Goal: Transaction & Acquisition: Purchase product/service

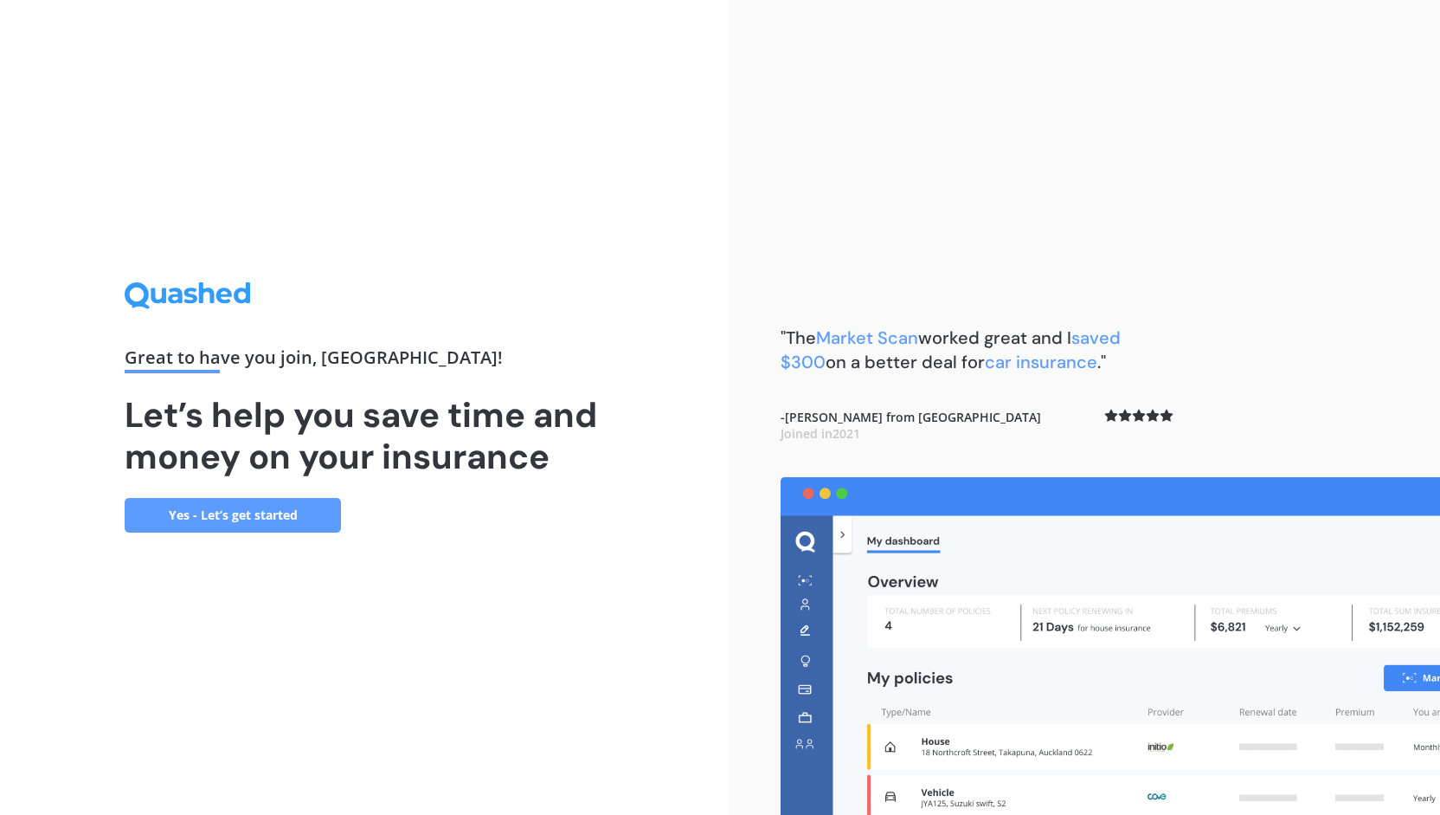
click at [299, 499] on link "Yes - Let’s get started" at bounding box center [233, 515] width 216 height 35
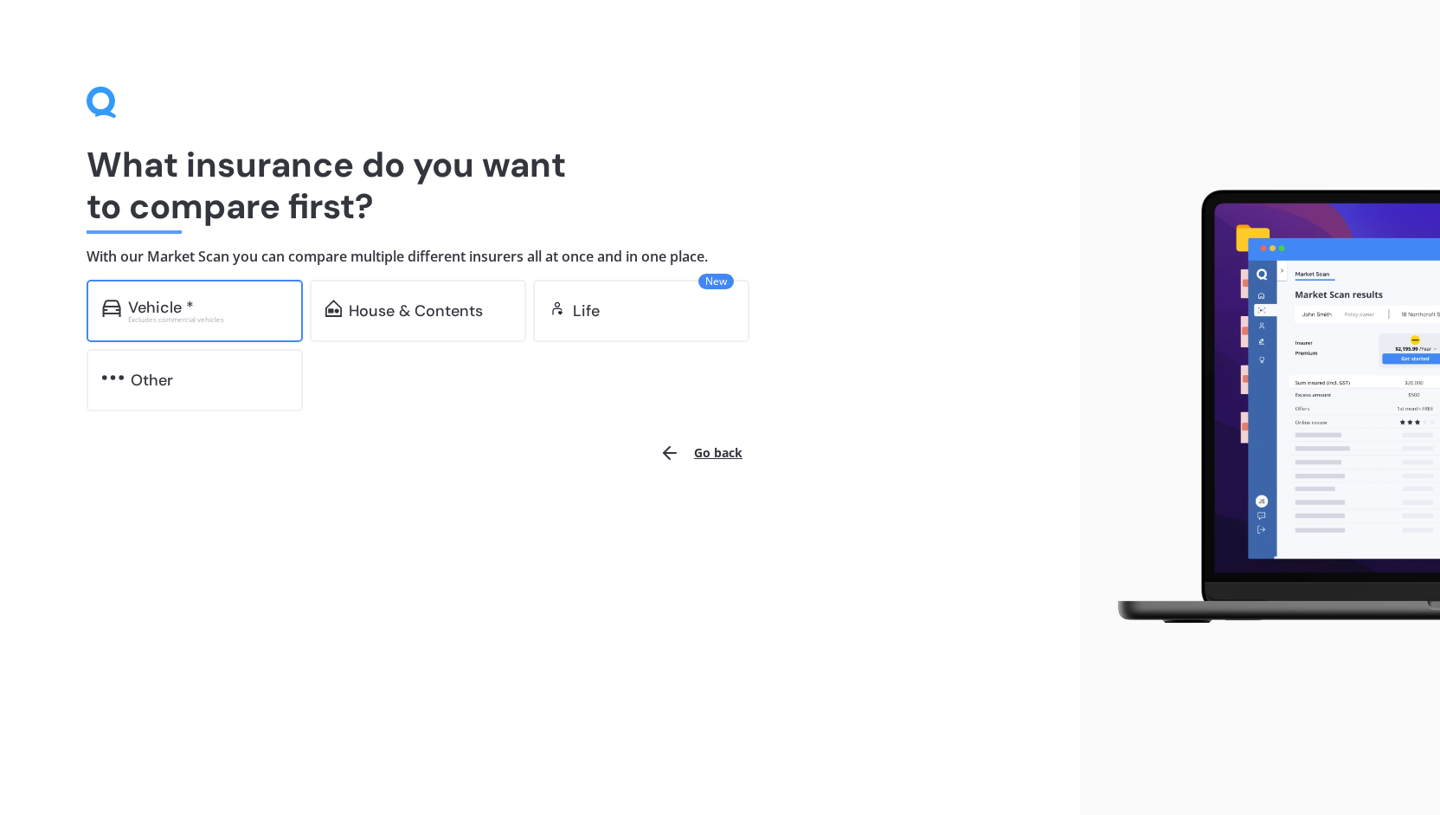
click at [135, 319] on div "Excludes commercial vehicles" at bounding box center [207, 319] width 159 height 7
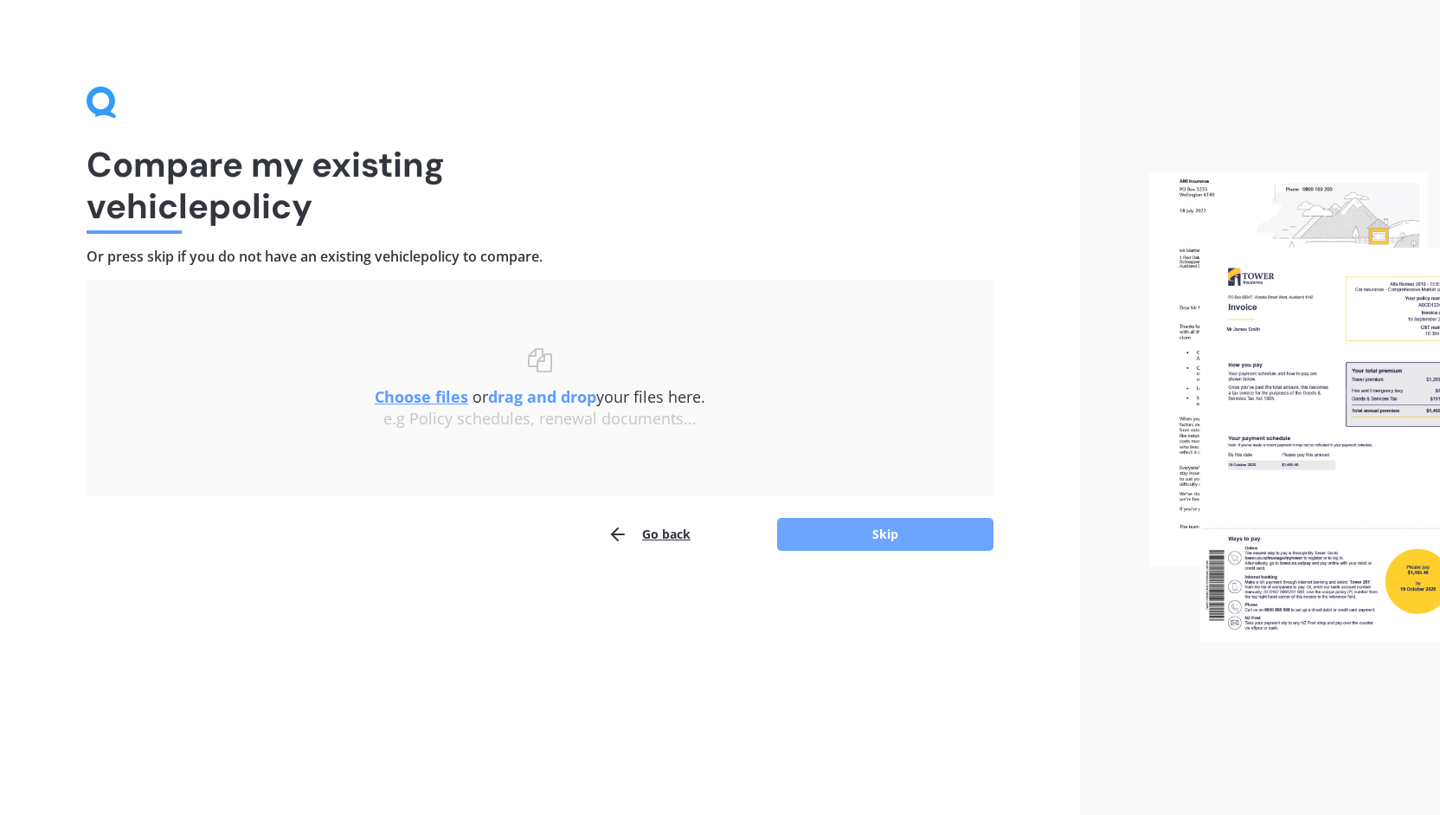
click at [864, 522] on button "Skip" at bounding box center [885, 534] width 216 height 33
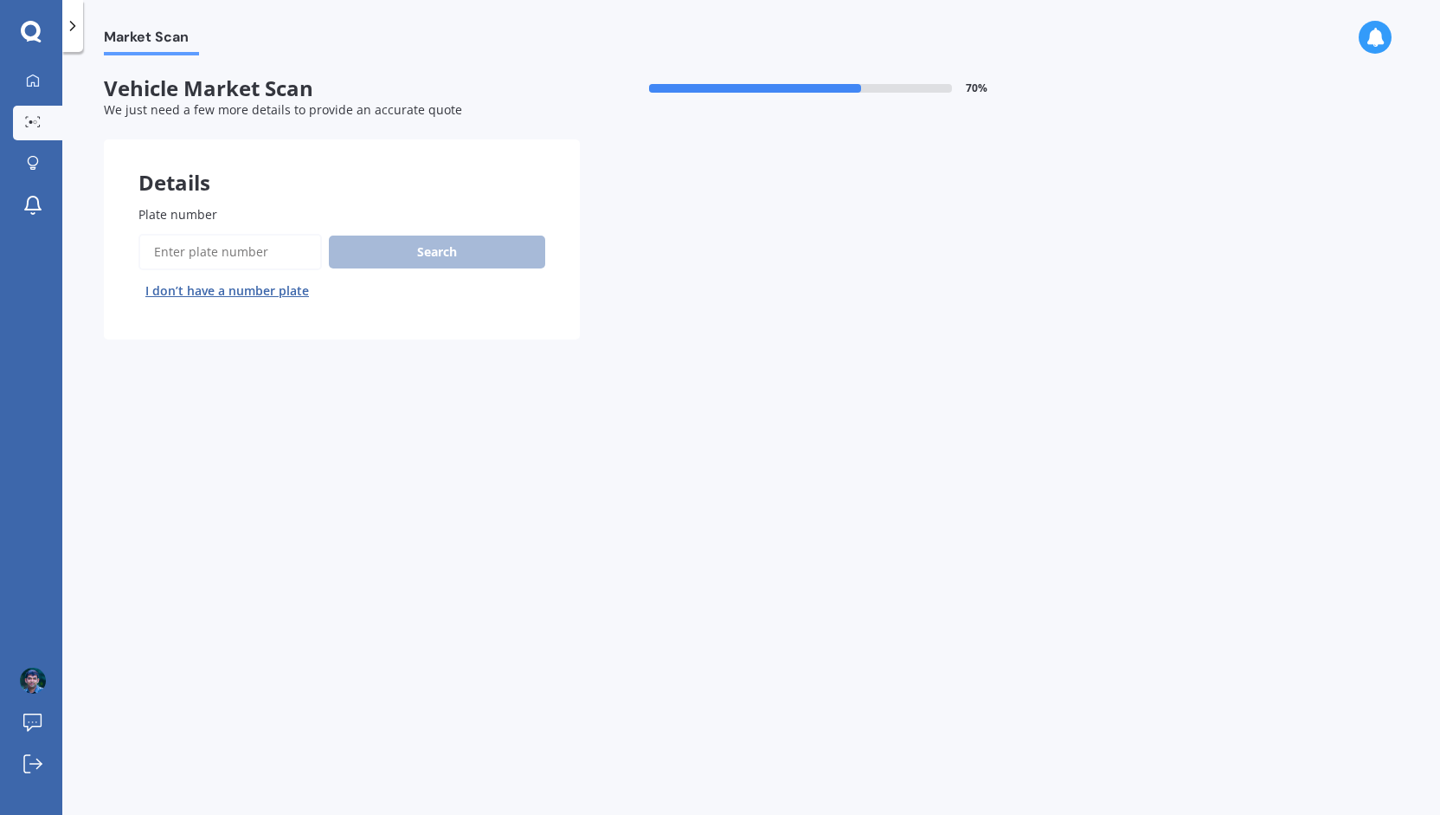
click at [190, 257] on input "Plate number" at bounding box center [230, 252] width 184 height 36
type input "PLT279"
click at [410, 248] on button "Search" at bounding box center [437, 251] width 216 height 33
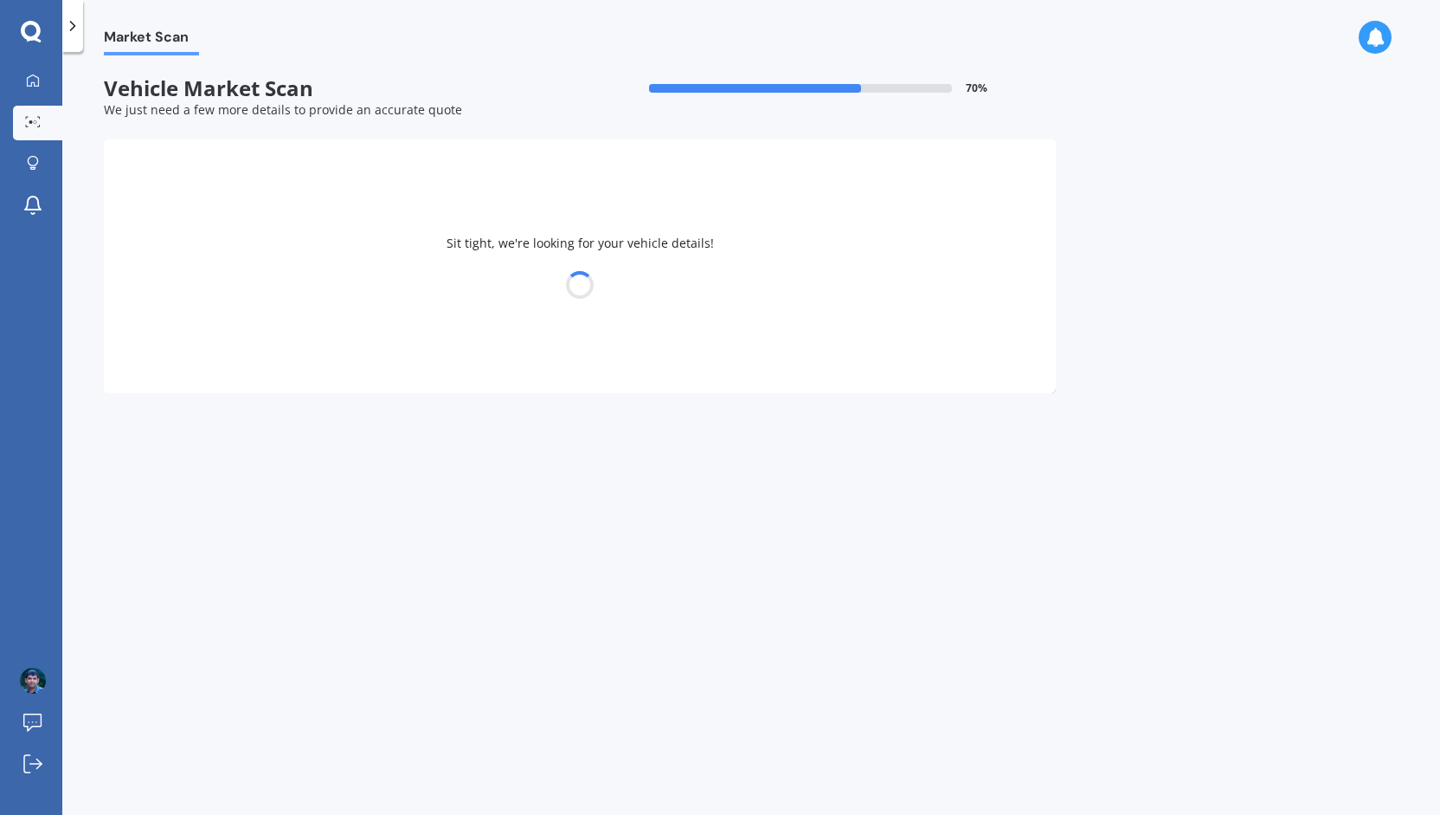
select select "MAZDA"
select select "DEMIO"
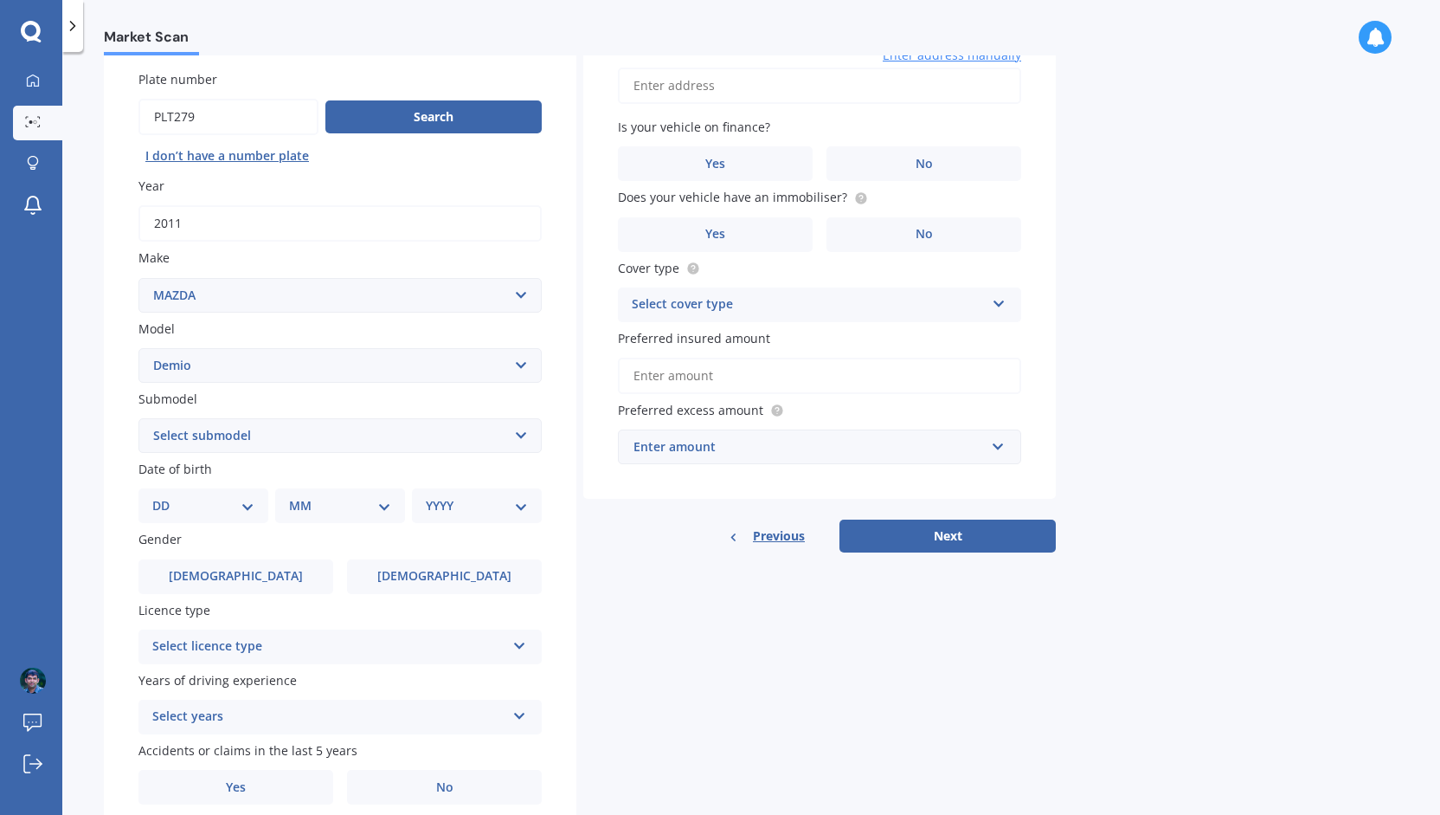
scroll to position [173, 0]
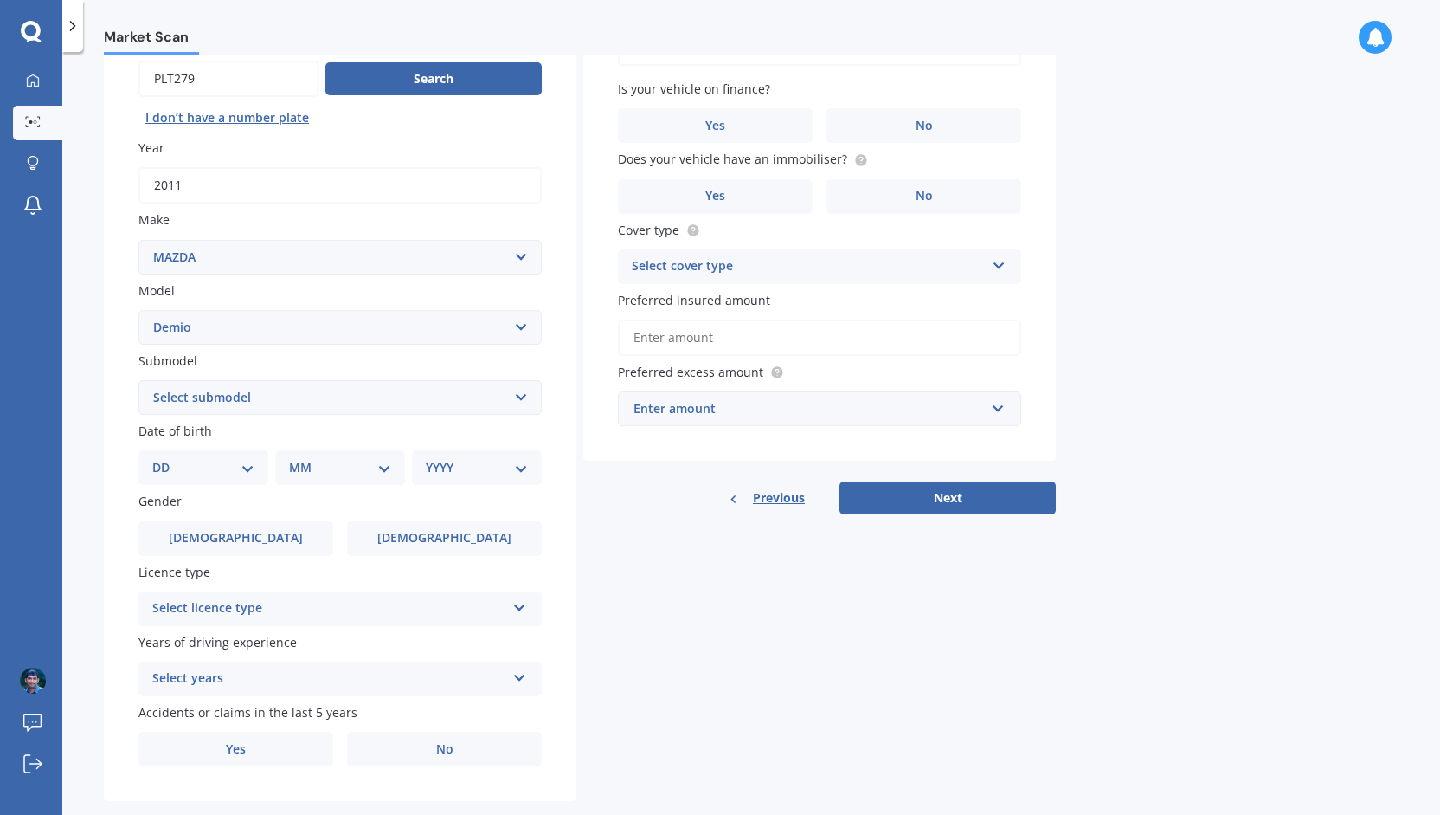
click at [166, 475] on select "DD 01 02 03 04 05 06 07 08 09 10 11 12 13 14 15 16 17 18 19 20 21 22 23 24 25 2…" at bounding box center [203, 467] width 102 height 19
select select "14"
click at [166, 460] on select "DD 01 02 03 04 05 06 07 08 09 10 11 12 13 14 15 16 17 18 19 20 21 22 23 24 25 2…" at bounding box center [203, 467] width 102 height 19
click at [326, 467] on select "MM 01 02 03 04 05 06 07 08 09 10 11 12" at bounding box center [343, 467] width 95 height 19
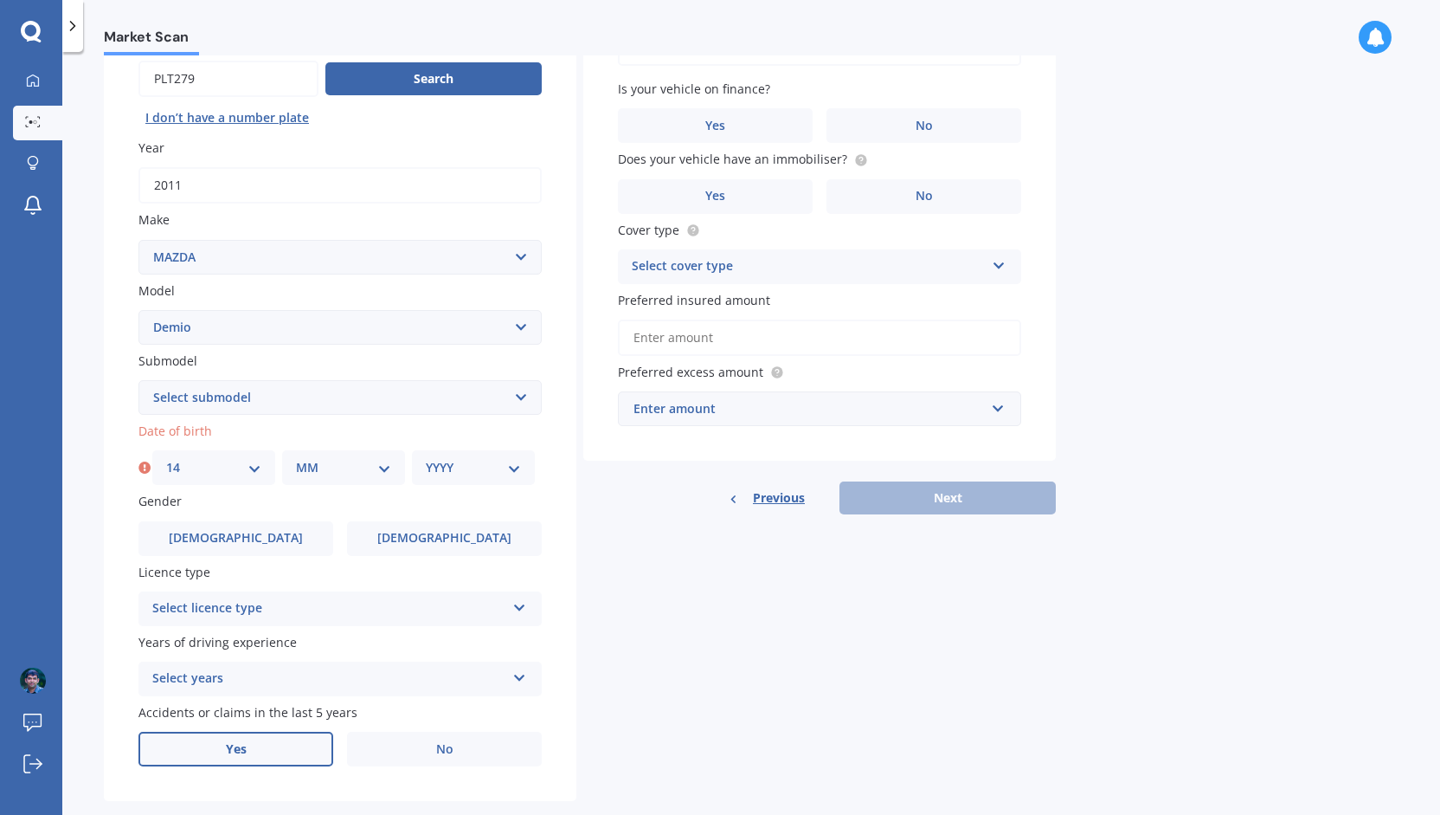
select select "11"
click at [296, 460] on select "MM 01 02 03 04 05 06 07 08 09 10 11 12" at bounding box center [343, 467] width 95 height 19
click at [454, 461] on select "YYYY 2025 2024 2023 2022 2021 2020 2019 2018 2017 2016 2015 2014 2013 2012 2011…" at bounding box center [473, 467] width 95 height 19
select select "1982"
click at [426, 460] on select "YYYY 2025 2024 2023 2022 2021 2020 2019 2018 2017 2016 2015 2014 2013 2012 2011…" at bounding box center [473, 467] width 95 height 19
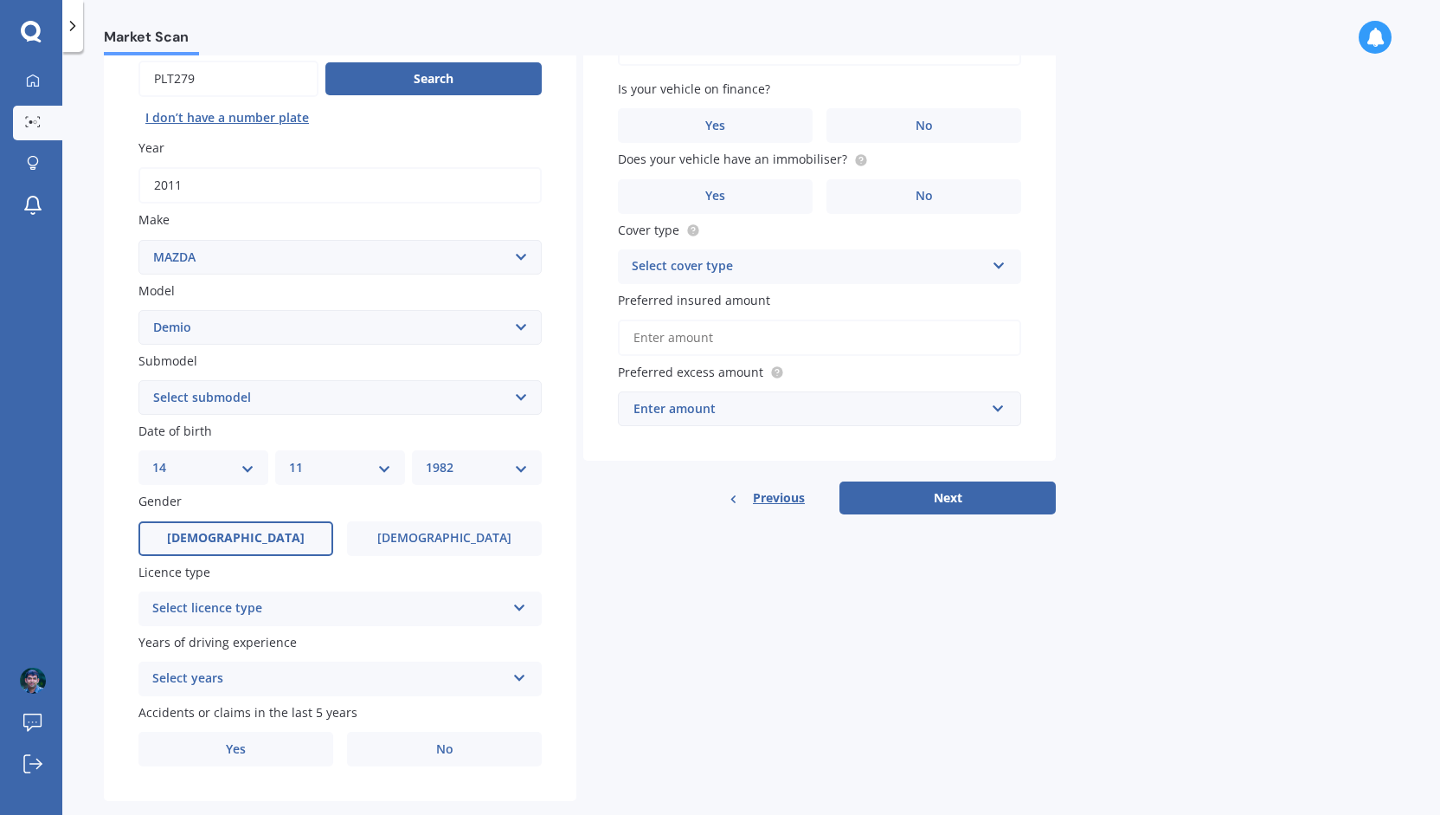
click at [215, 538] on label "[DEMOGRAPHIC_DATA]" at bounding box center [235, 538] width 195 height 35
click at [0, 0] on input "[DEMOGRAPHIC_DATA]" at bounding box center [0, 0] width 0 height 0
click at [237, 614] on div "Select licence type" at bounding box center [328, 608] width 353 height 21
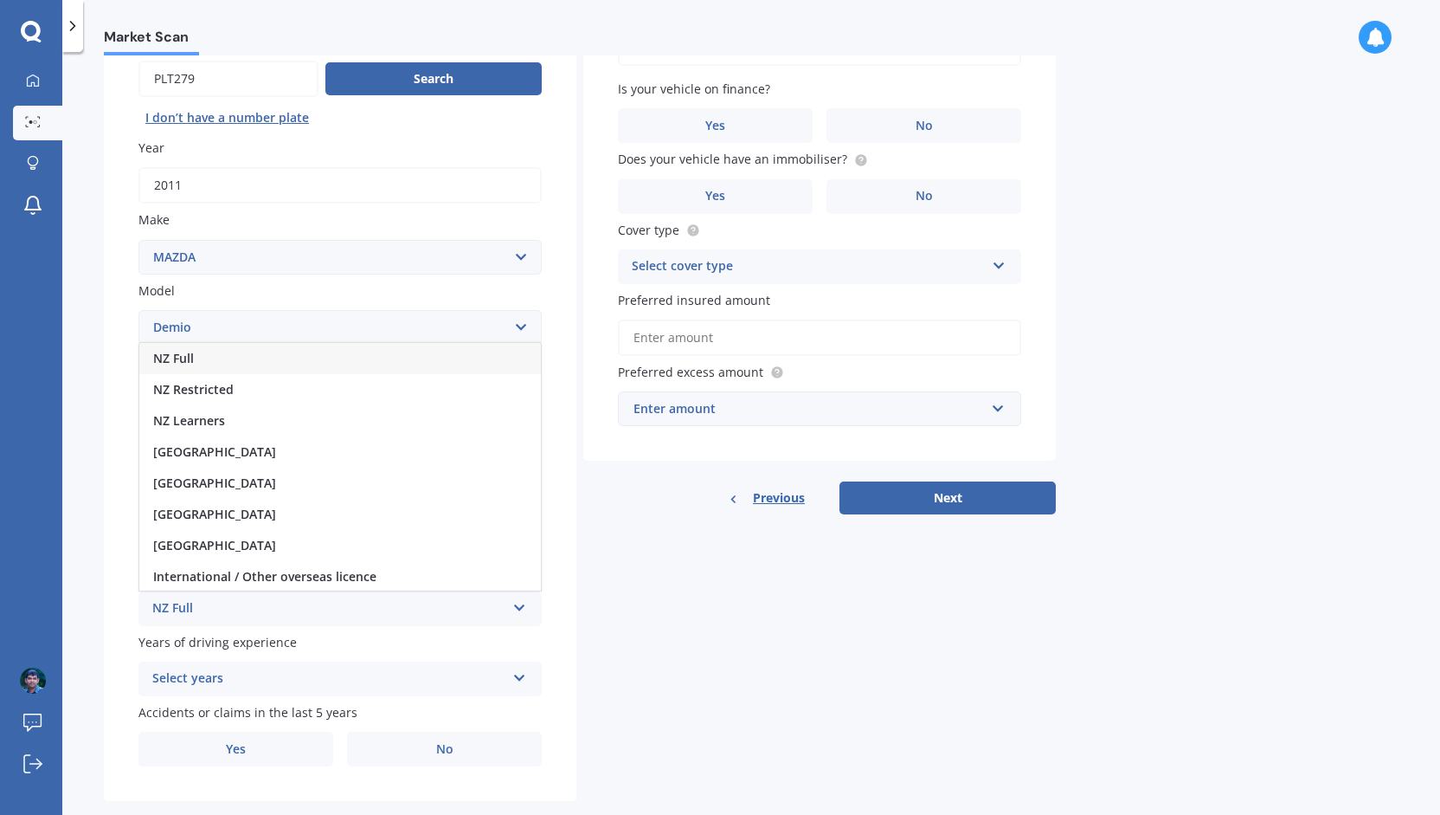
click at [190, 353] on span "NZ Full" at bounding box center [173, 358] width 41 height 16
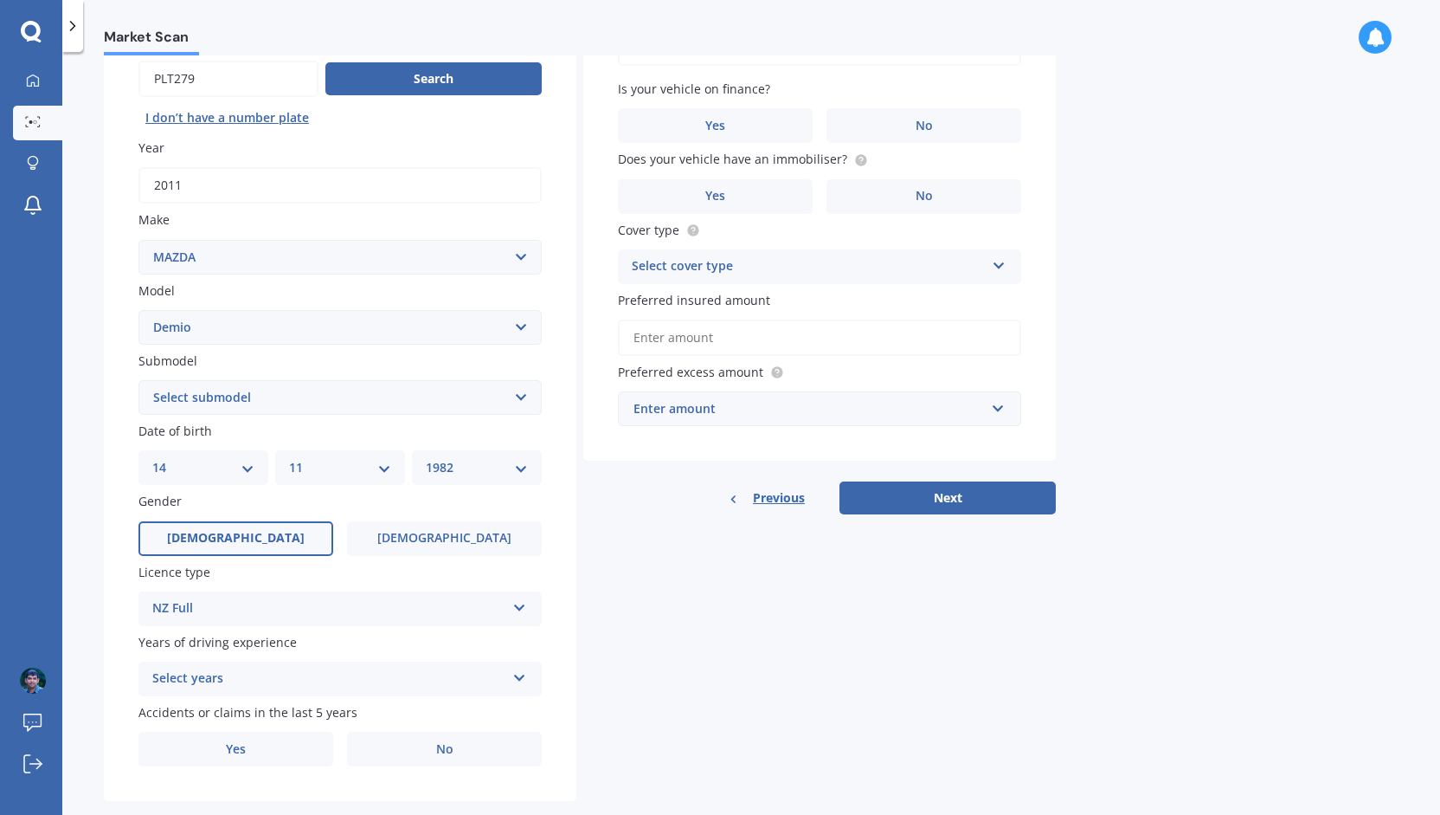
click at [232, 681] on div "Select years" at bounding box center [328, 678] width 353 height 21
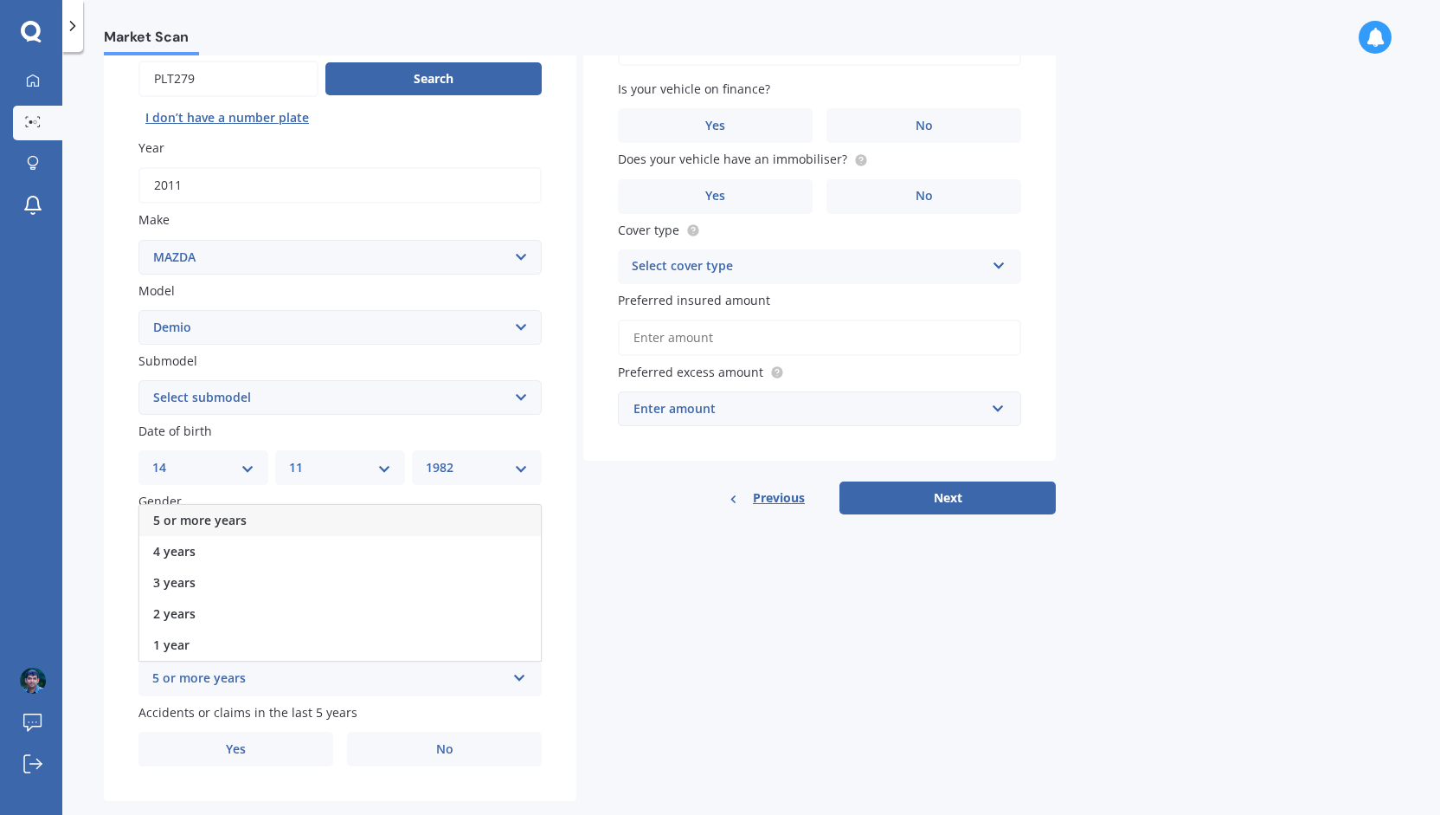
click at [215, 513] on div "5 or more years" at bounding box center [340, 520] width 402 height 31
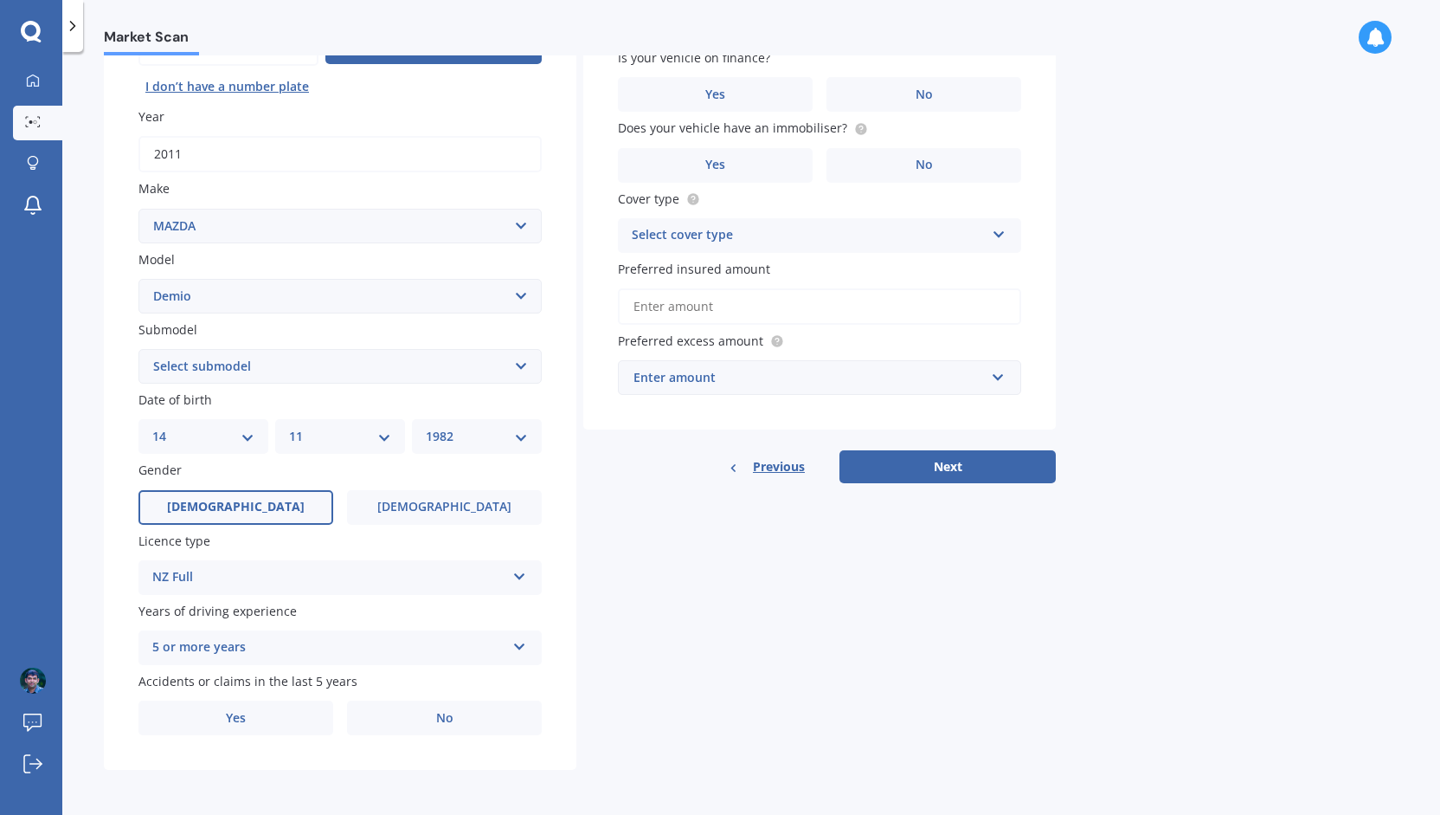
scroll to position [207, 0]
click at [383, 718] on label "No" at bounding box center [444, 717] width 195 height 35
click at [0, 0] on input "No" at bounding box center [0, 0] width 0 height 0
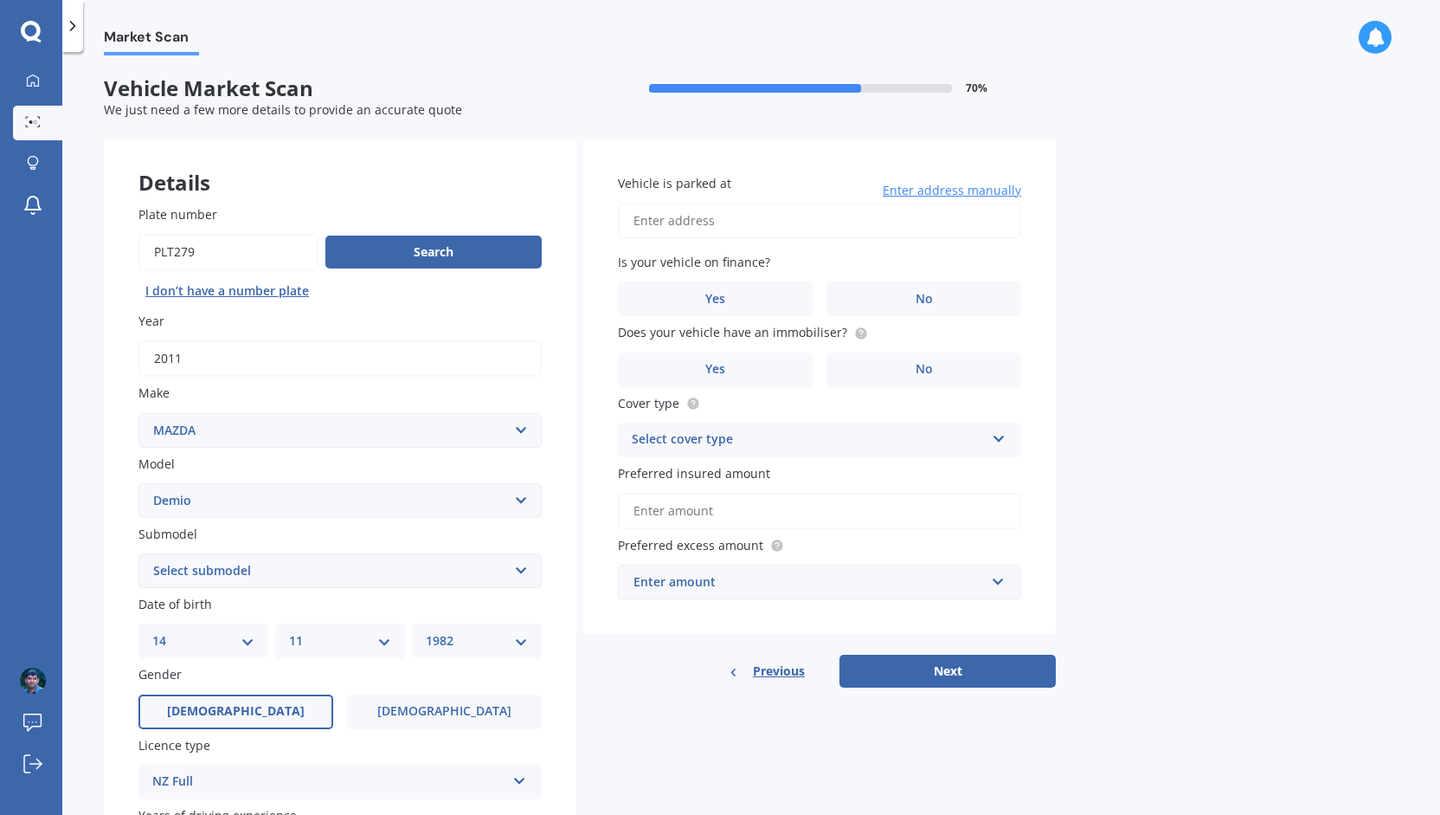
click at [694, 225] on input "Vehicle is parked at" at bounding box center [819, 221] width 403 height 36
type input "[STREET_ADDRESS][PERSON_NAME]"
click at [858, 296] on label "No" at bounding box center [924, 298] width 195 height 35
click at [0, 0] on input "No" at bounding box center [0, 0] width 0 height 0
click at [879, 371] on label "No" at bounding box center [924, 369] width 195 height 35
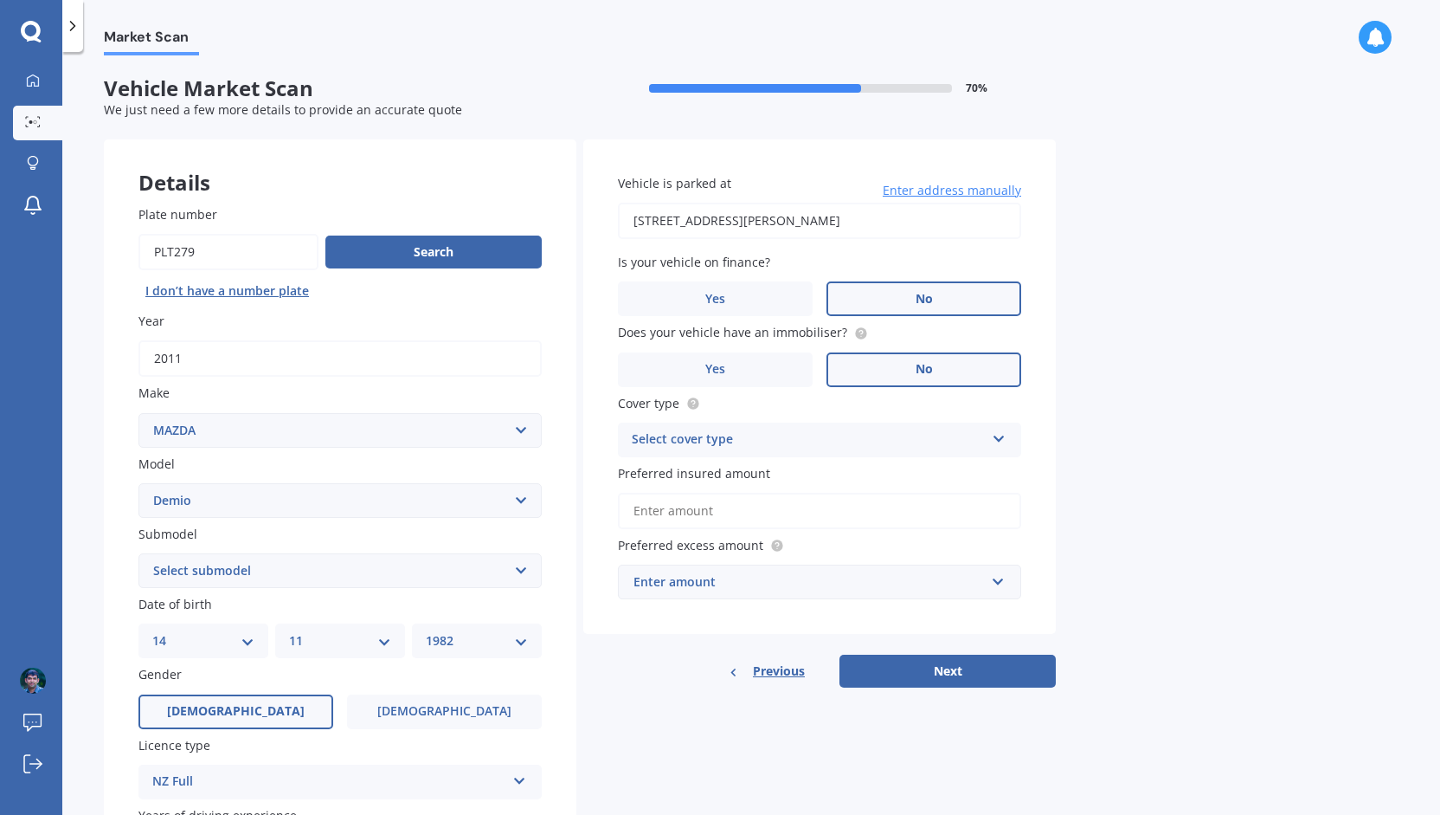
click at [0, 0] on input "No" at bounding box center [0, 0] width 0 height 0
click at [752, 439] on div "Select cover type" at bounding box center [808, 439] width 353 height 21
click at [714, 475] on span "Comprehensive" at bounding box center [679, 473] width 92 height 16
click at [752, 512] on input "Preferred insured amount" at bounding box center [819, 511] width 403 height 36
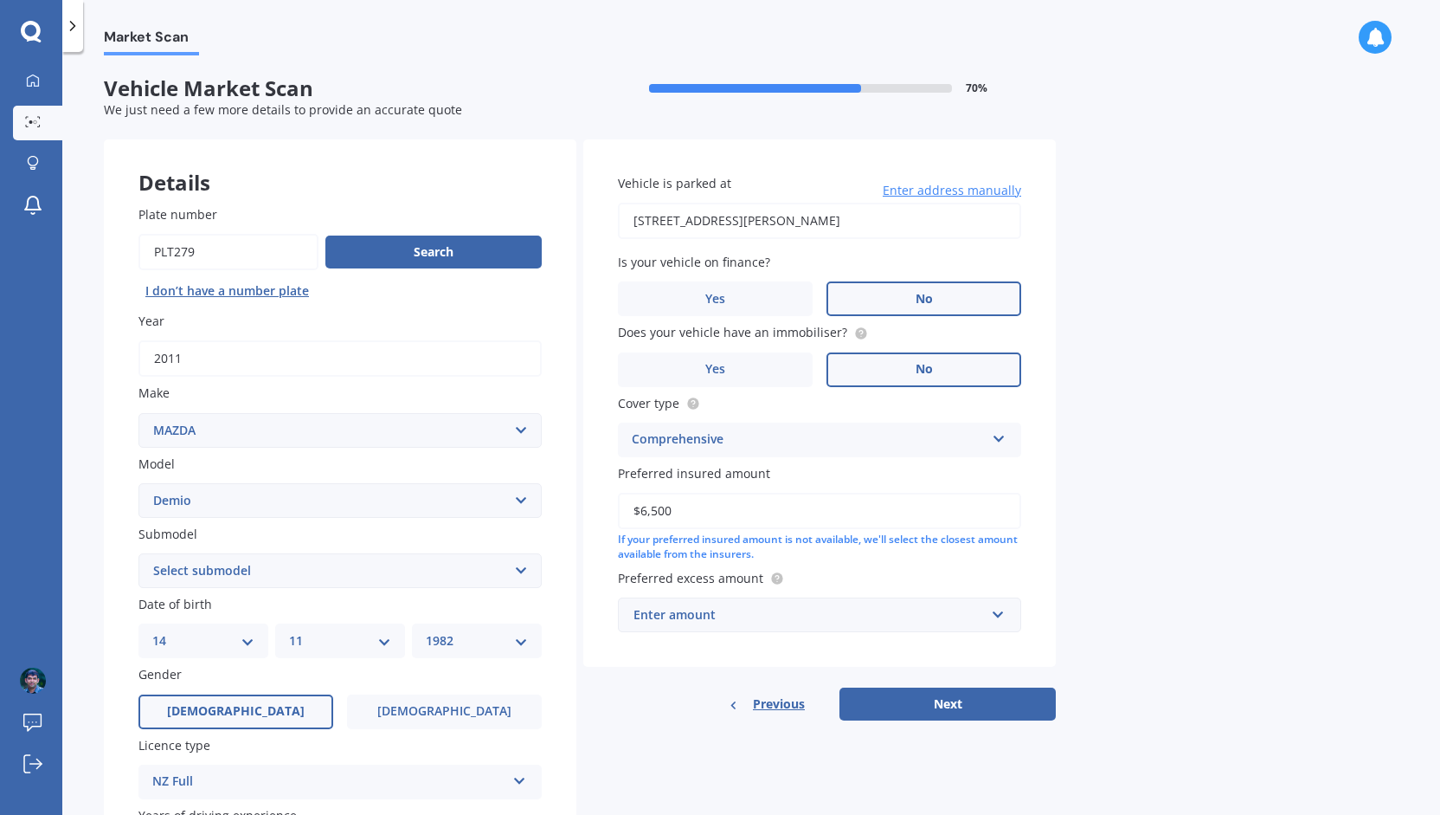
type input "$6,500"
click at [938, 617] on div "Enter amount" at bounding box center [809, 614] width 351 height 19
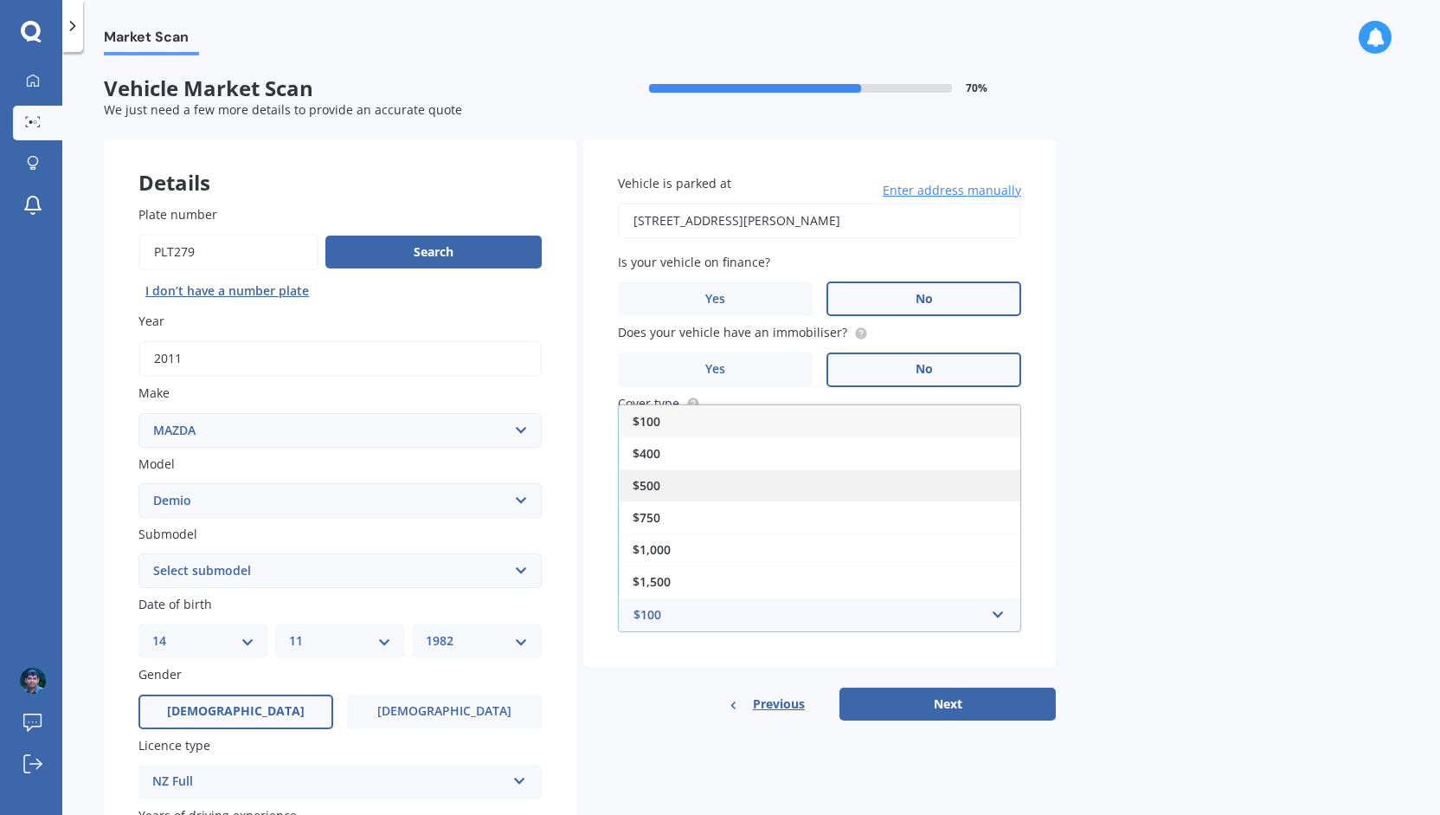
click at [658, 488] on span "$500" at bounding box center [647, 485] width 28 height 16
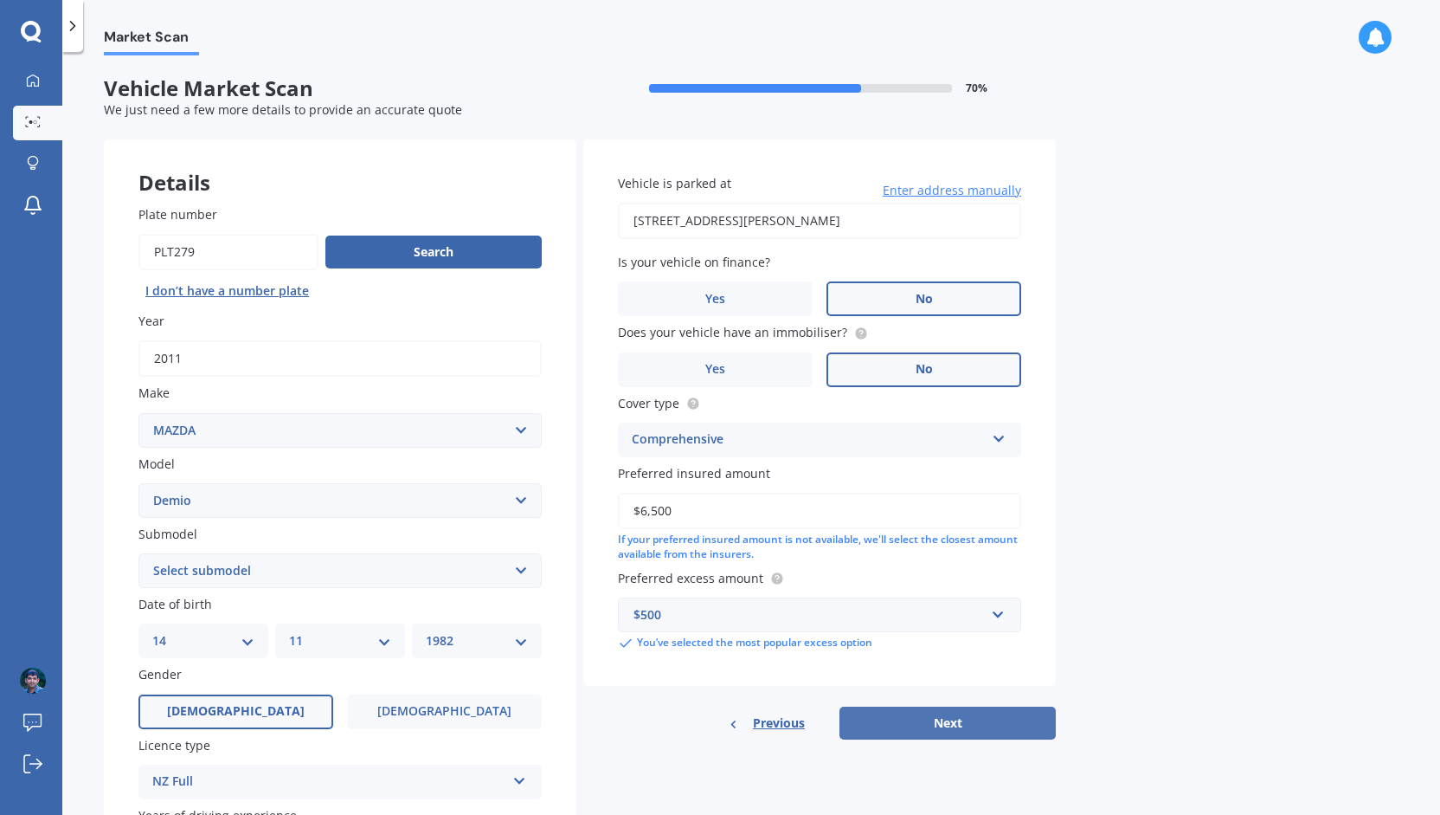
click at [977, 725] on button "Next" at bounding box center [948, 722] width 216 height 33
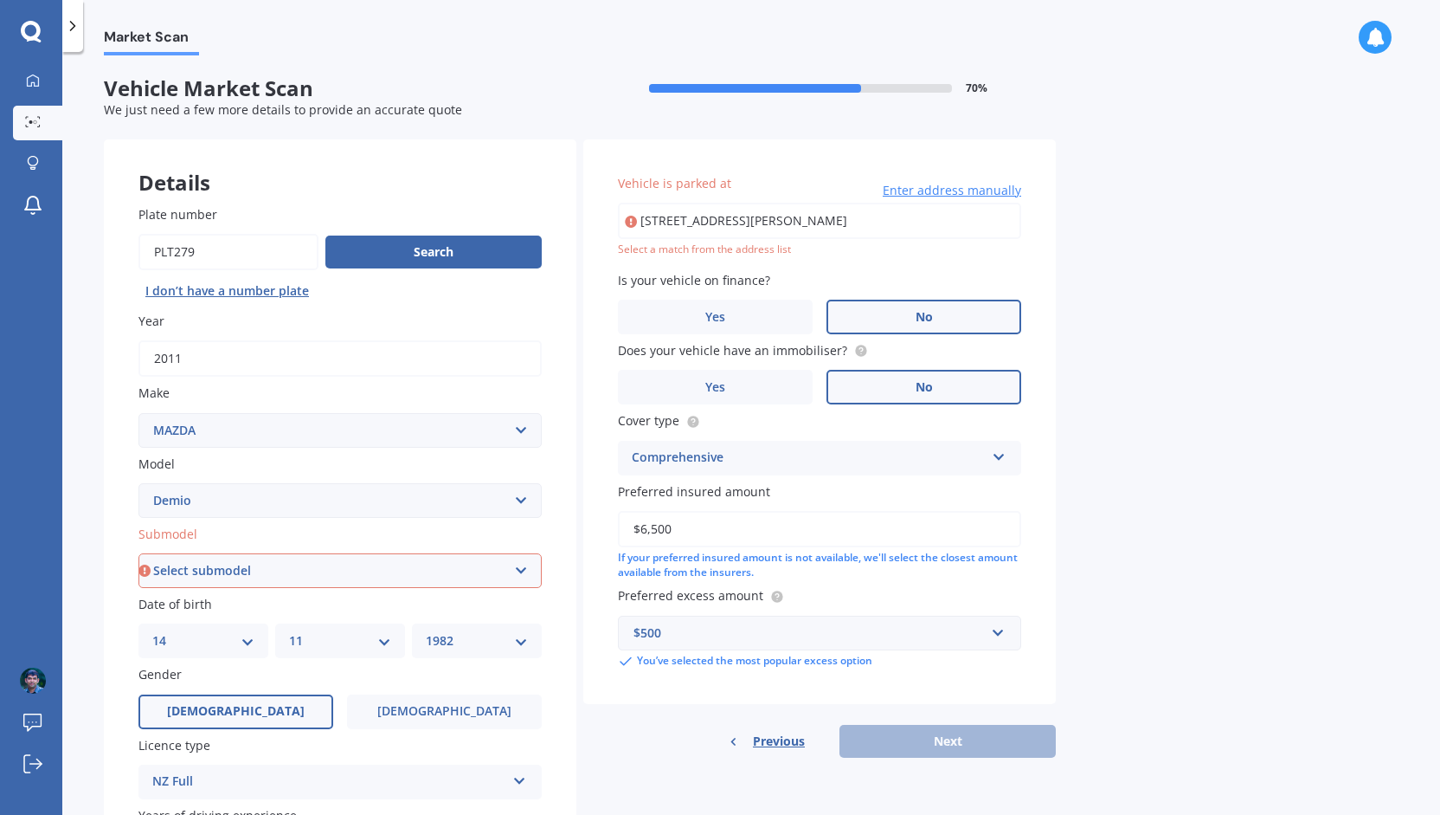
click at [317, 572] on select "Select submodel (All) Diesel Petrol XD Touring Turbo Diesel" at bounding box center [339, 570] width 403 height 35
select select "PETROL"
click at [138, 554] on select "Select submodel (All) Diesel Petrol XD Touring Turbo Diesel" at bounding box center [339, 570] width 403 height 35
click at [581, 693] on div "Details Plate number Search I don’t have a number plate Year [DATE] Make Select…" at bounding box center [580, 556] width 952 height 835
drag, startPoint x: 686, startPoint y: 754, endPoint x: 690, endPoint y: 738, distance: 16.2
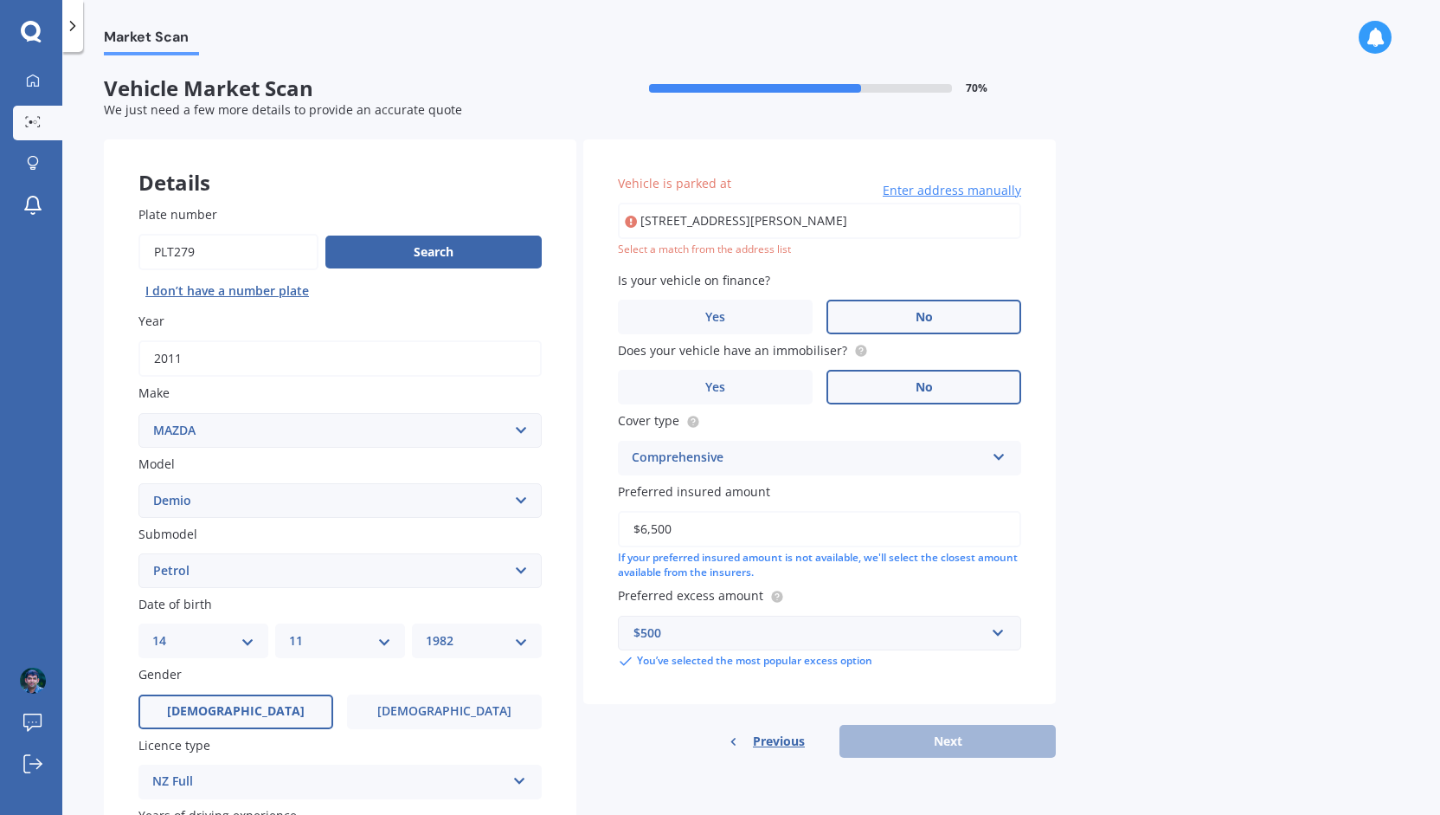
click at [686, 752] on div "Previous Next" at bounding box center [819, 741] width 473 height 33
drag, startPoint x: 843, startPoint y: 226, endPoint x: 513, endPoint y: 216, distance: 329.9
click at [513, 216] on div "Details Plate number Search I don’t have a number plate Year [DATE] Make Select…" at bounding box center [580, 556] width 952 height 835
type input "[STREET_ADDRESS][PERSON_NAME]"
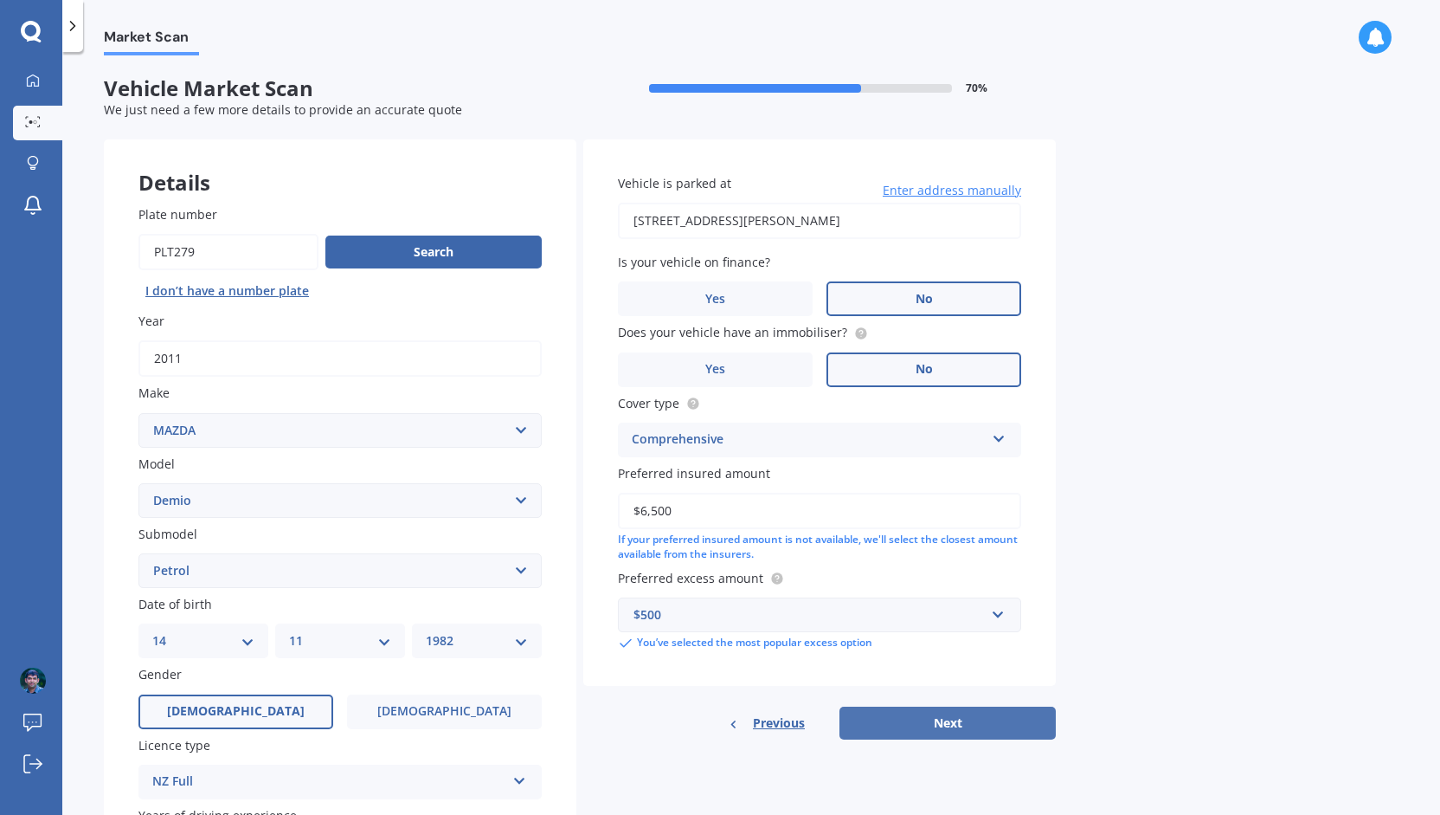
click at [916, 719] on button "Next" at bounding box center [948, 722] width 216 height 33
select select "14"
select select "11"
select select "1982"
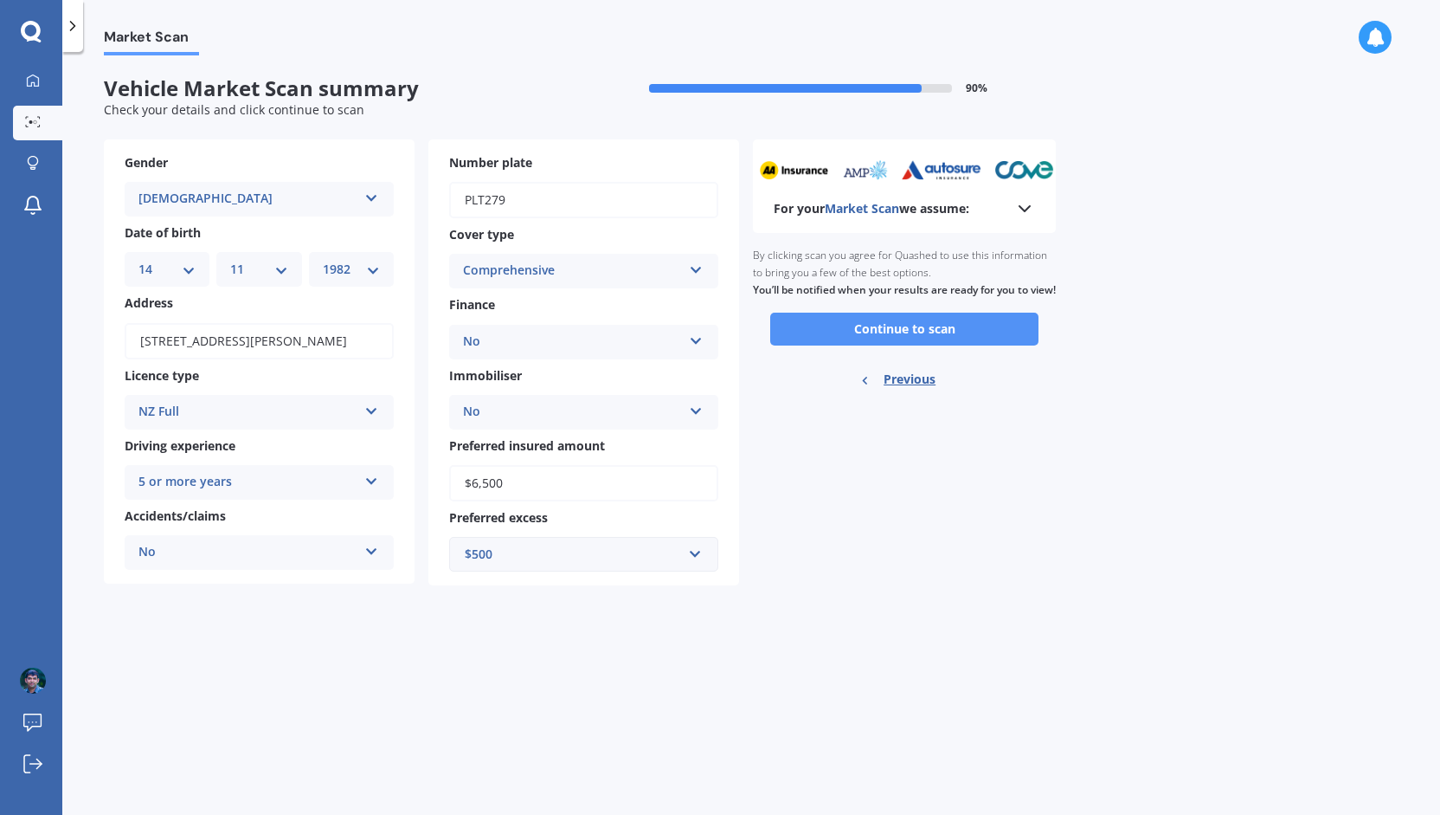
click at [918, 344] on button "Continue to scan" at bounding box center [904, 328] width 268 height 33
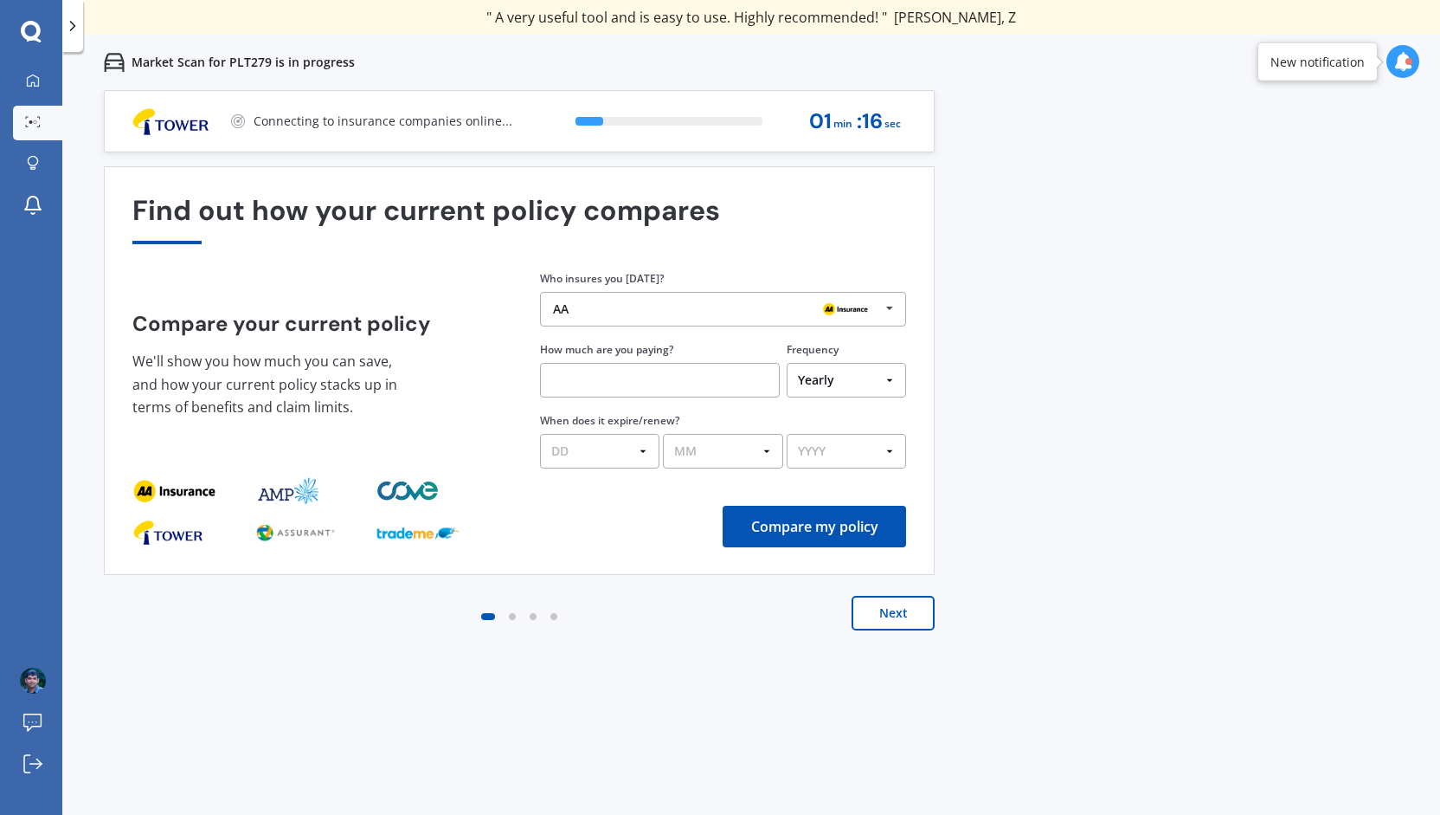
click at [608, 301] on div "AA AA Tower AMI State AMP ANZ ASB BNZ Trade Me Insurance Westpac Other" at bounding box center [723, 309] width 366 height 35
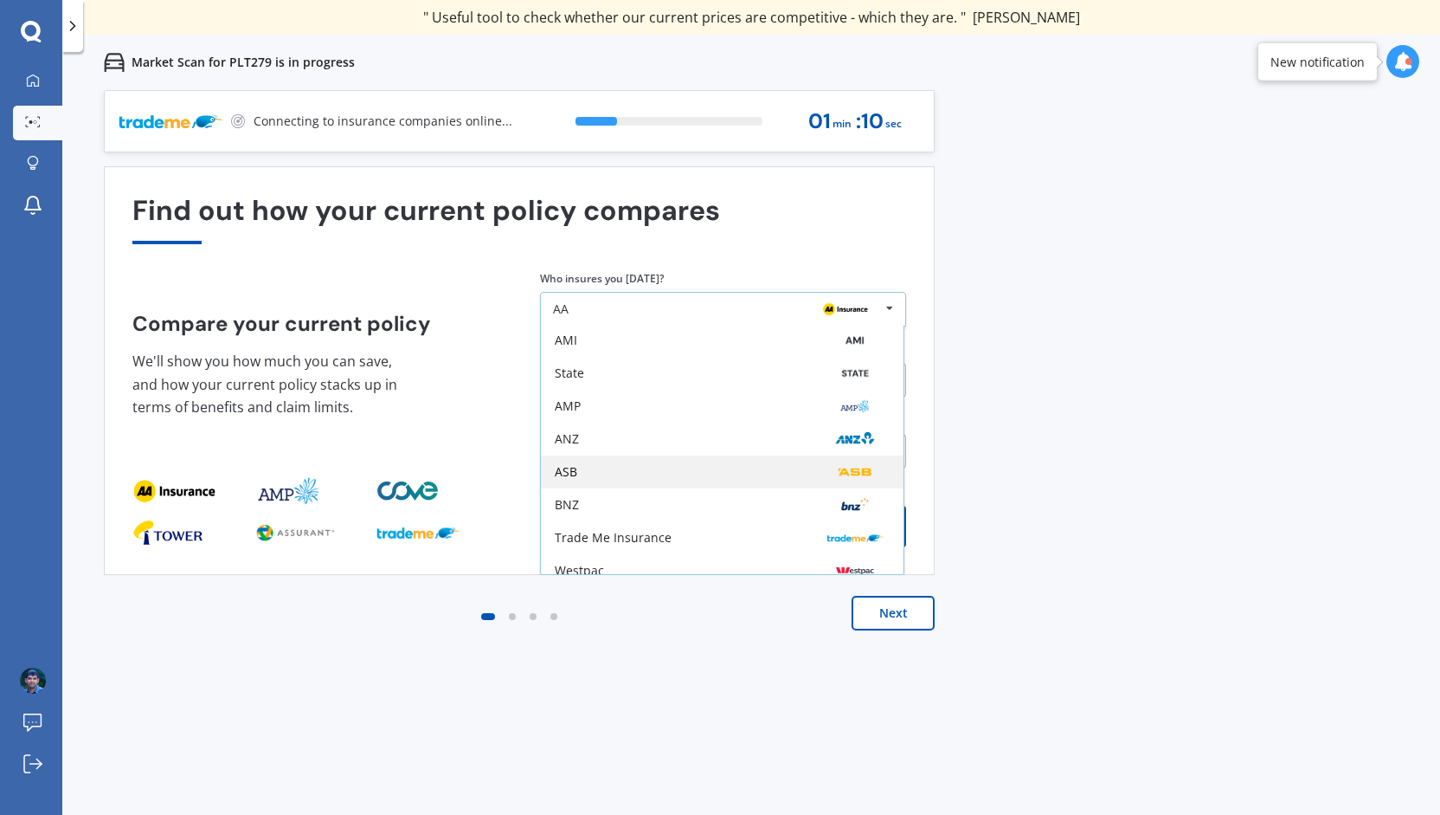
scroll to position [113, 0]
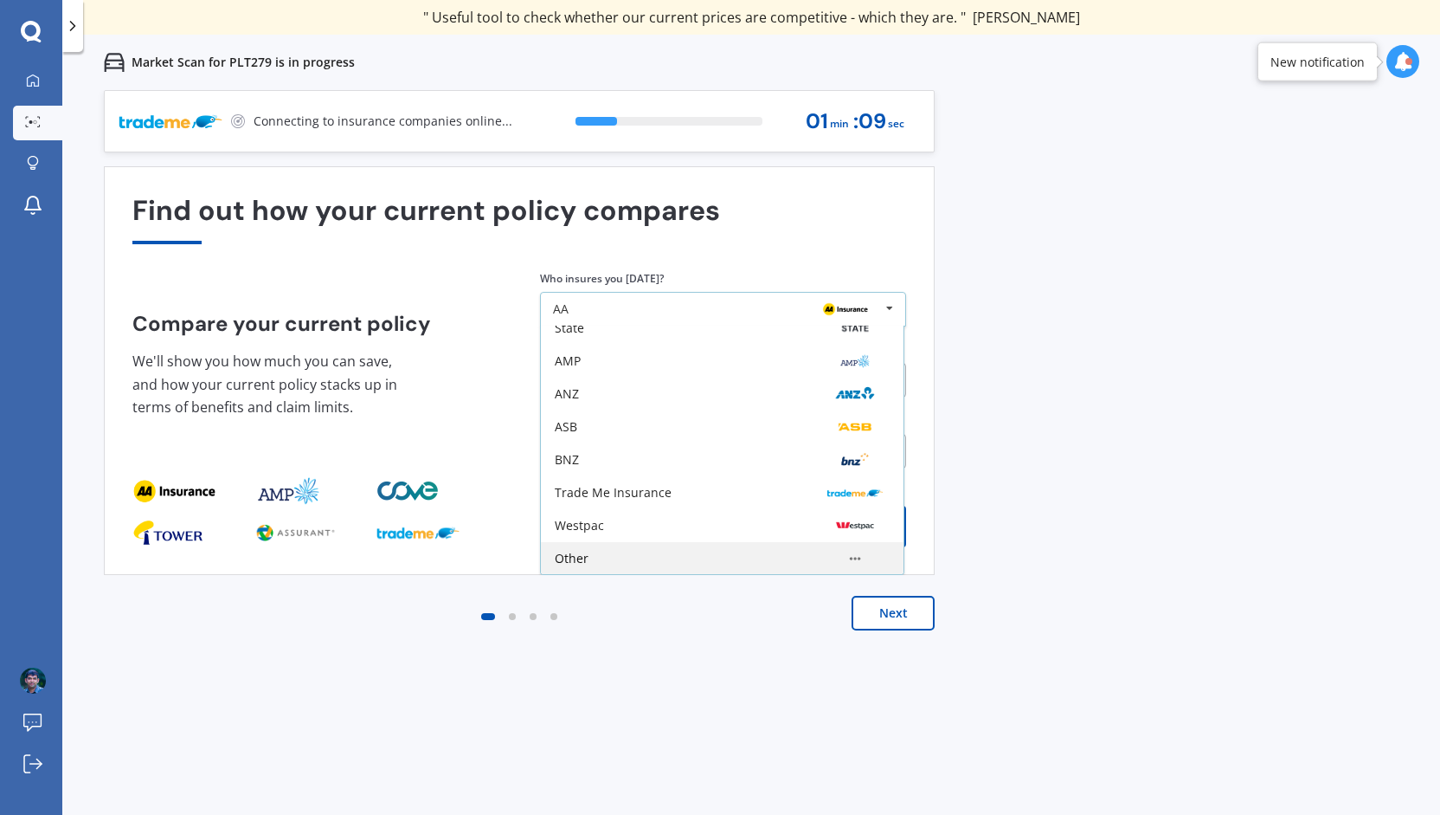
click at [611, 562] on div "Other" at bounding box center [722, 558] width 335 height 14
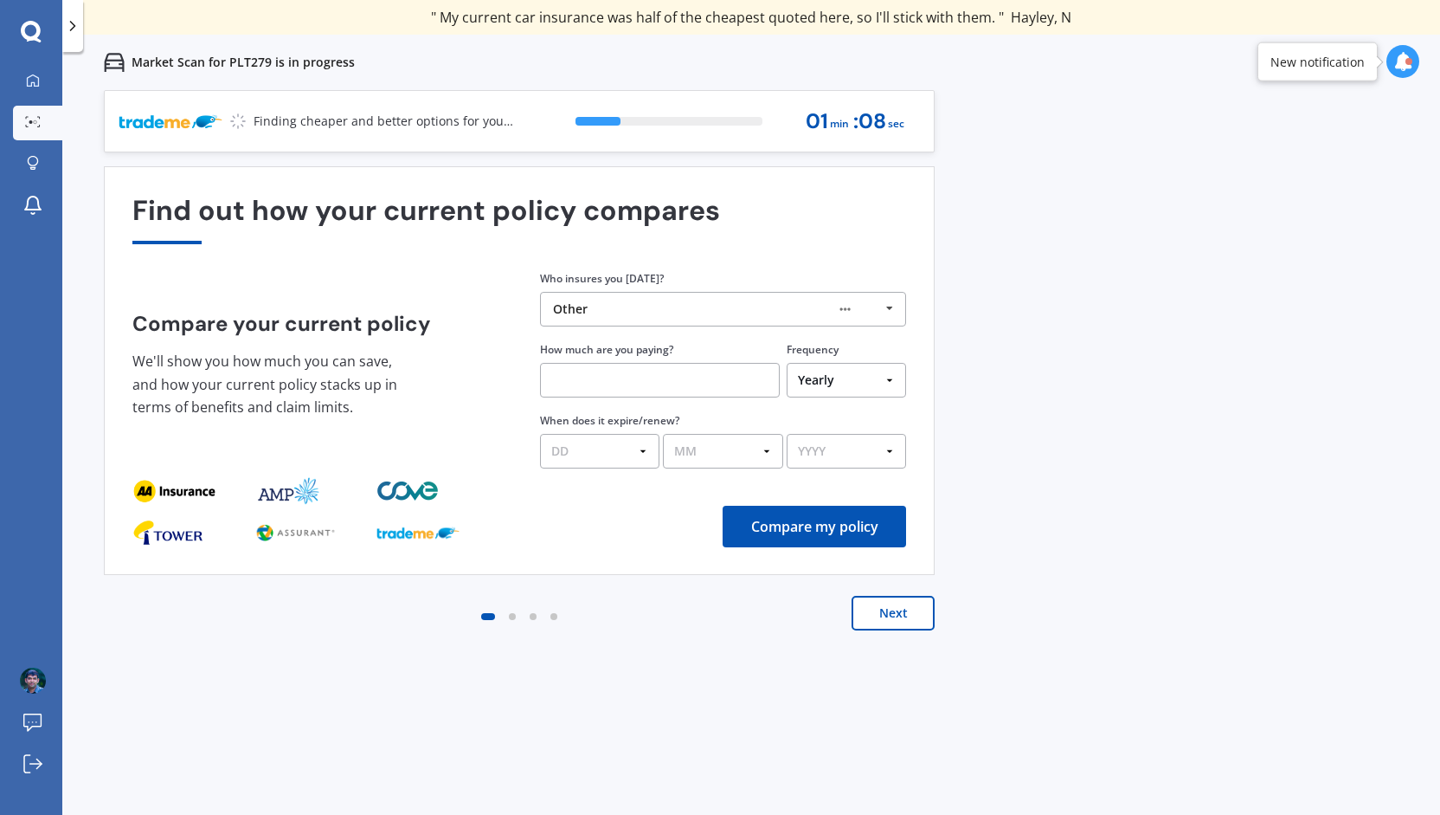
click at [602, 389] on input "text" at bounding box center [660, 380] width 240 height 35
type input "$870.00"
click at [593, 455] on select "DD 01 02 03 04 05 06 07 08 09 10 11 12 13 14 15 16 17 18 19 20 21 22 23 24 25 2…" at bounding box center [599, 451] width 119 height 35
select select "09"
click at [540, 435] on select "DD 01 02 03 04 05 06 07 08 09 10 11 12 13 14 15 16 17 18 19 20 21 22 23 24 25 2…" at bounding box center [599, 451] width 119 height 35
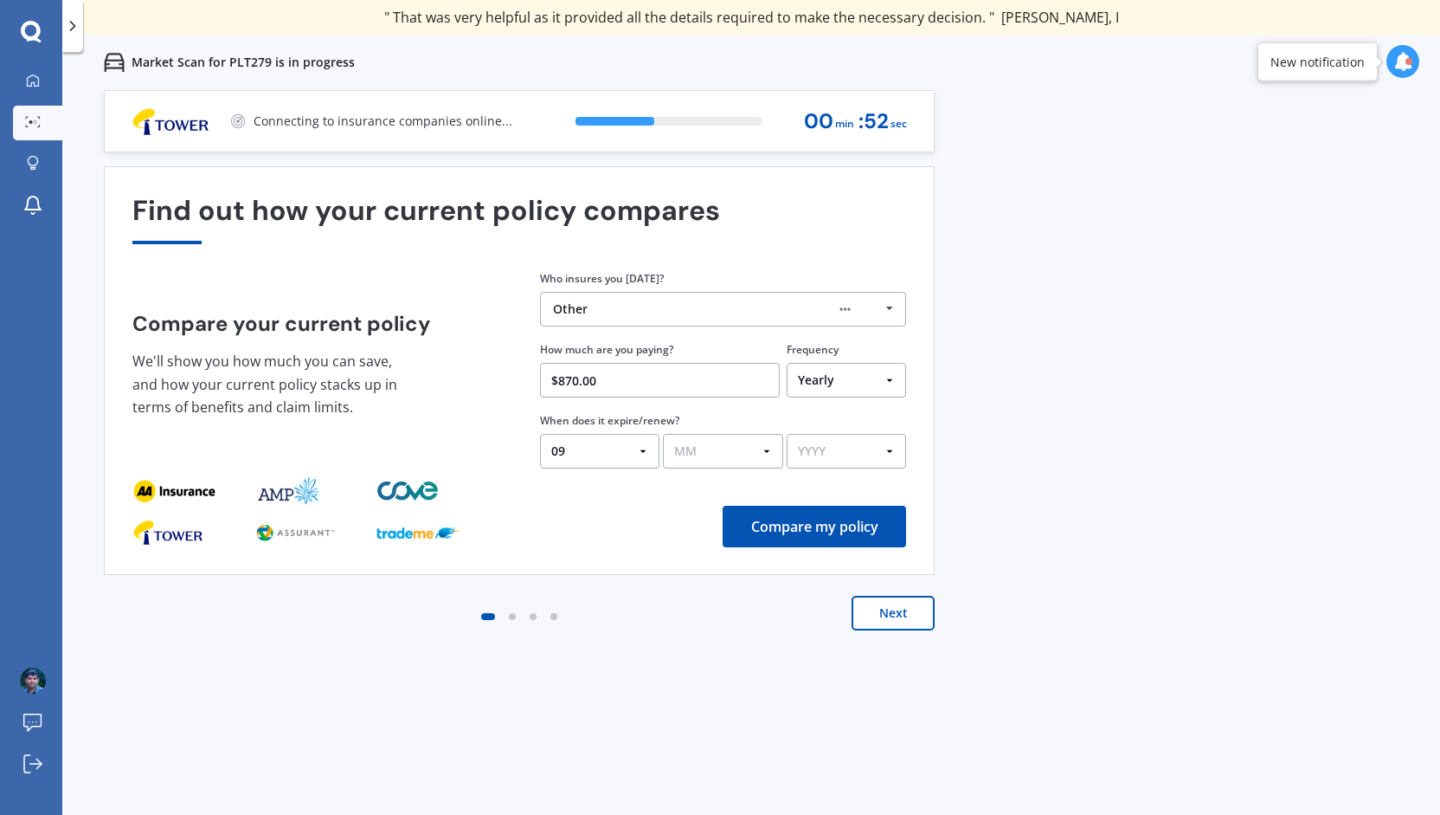
click at [713, 448] on select "MM 01 02 03 04 05 06 07 08 09 10 11 12" at bounding box center [722, 451] width 119 height 35
select select "09"
click at [663, 435] on select "MM 01 02 03 04 05 06 07 08 09 10 11 12" at bounding box center [722, 451] width 119 height 35
click at [827, 458] on select "YYYY 2026 2025 2024" at bounding box center [846, 451] width 119 height 35
select select "2025"
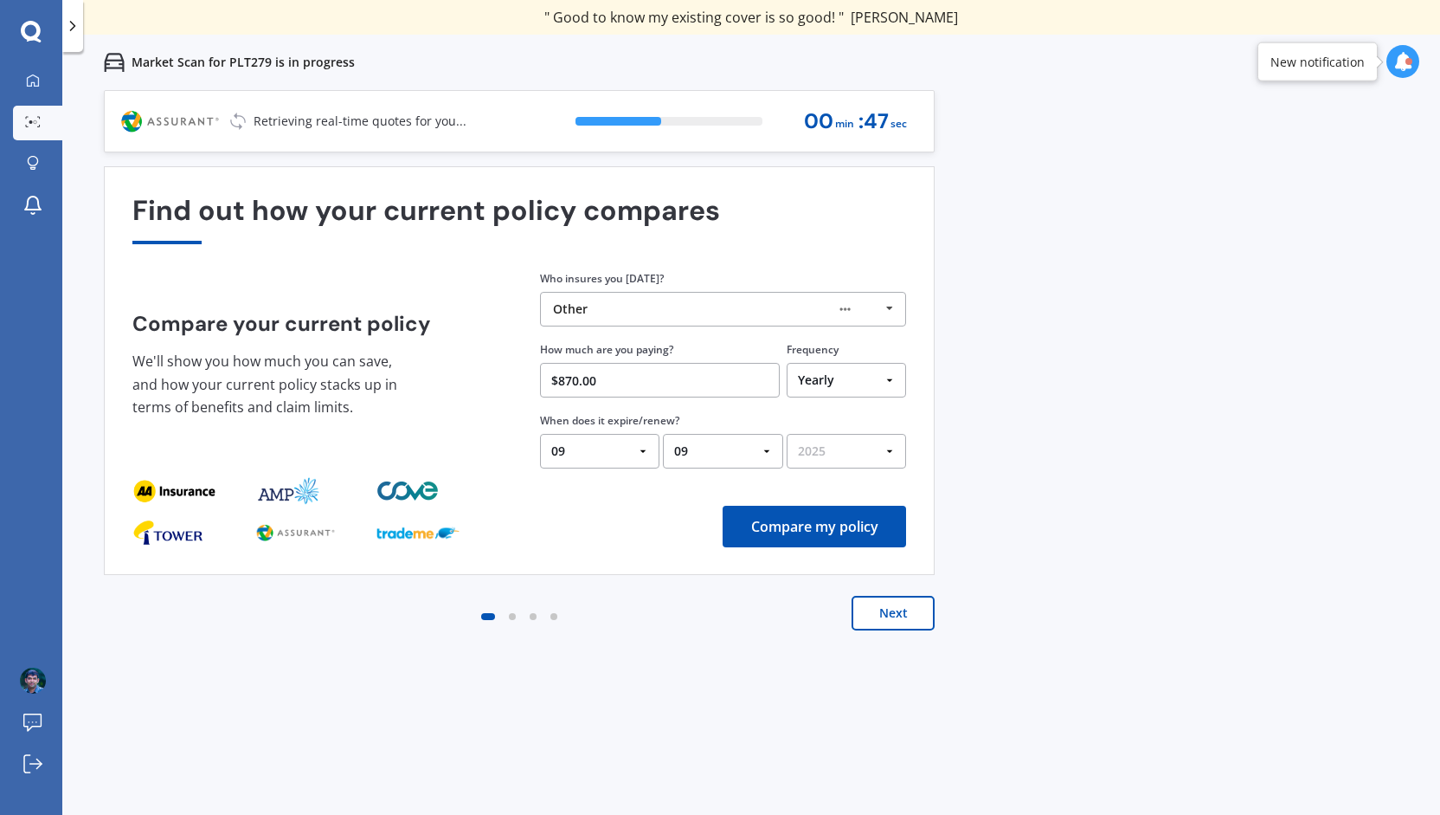
click at [787, 435] on select "YYYY 2026 2025 2024" at bounding box center [846, 451] width 119 height 35
click at [890, 618] on button "Next" at bounding box center [893, 613] width 83 height 35
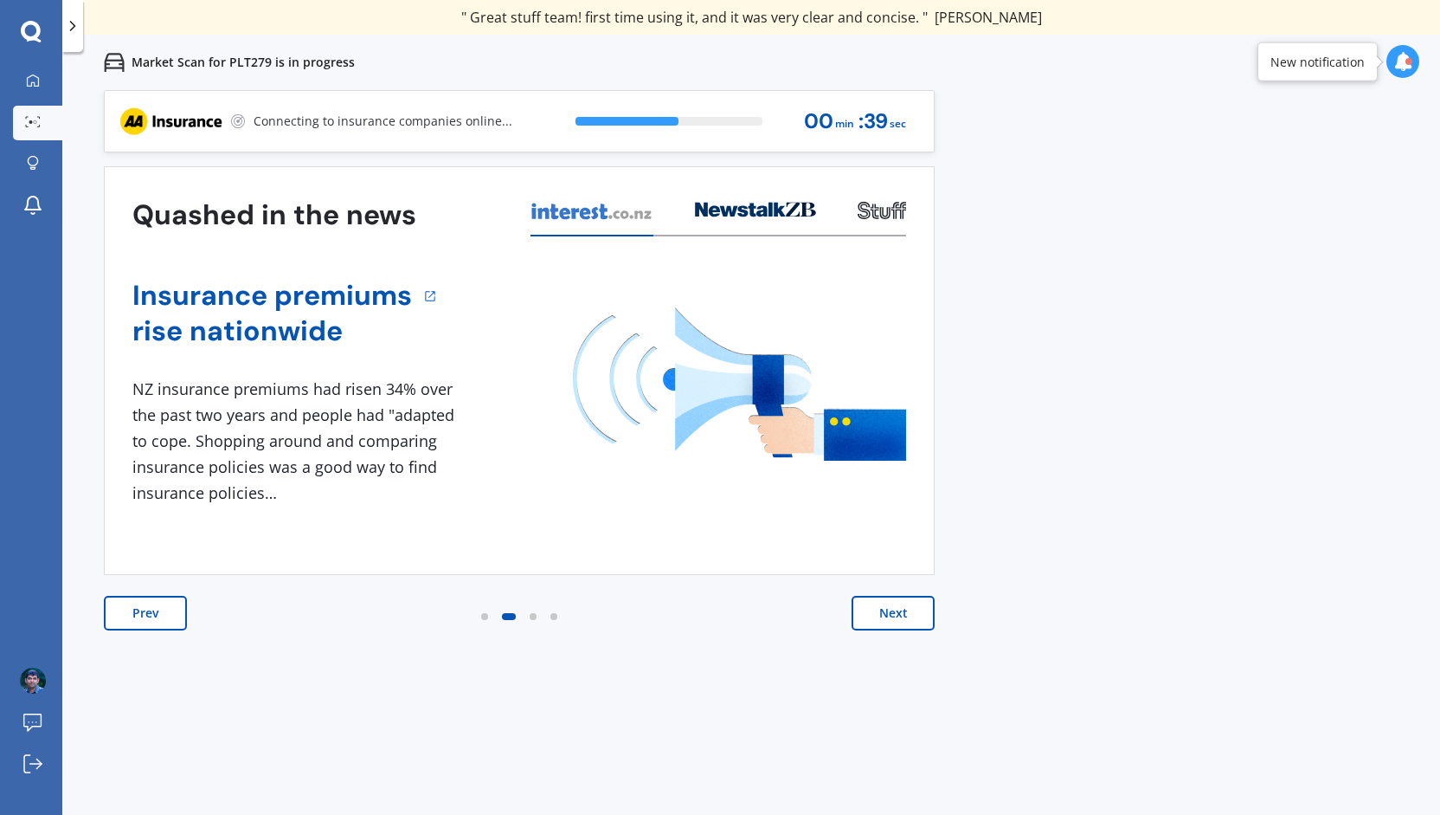
click at [909, 622] on button "Next" at bounding box center [893, 613] width 83 height 35
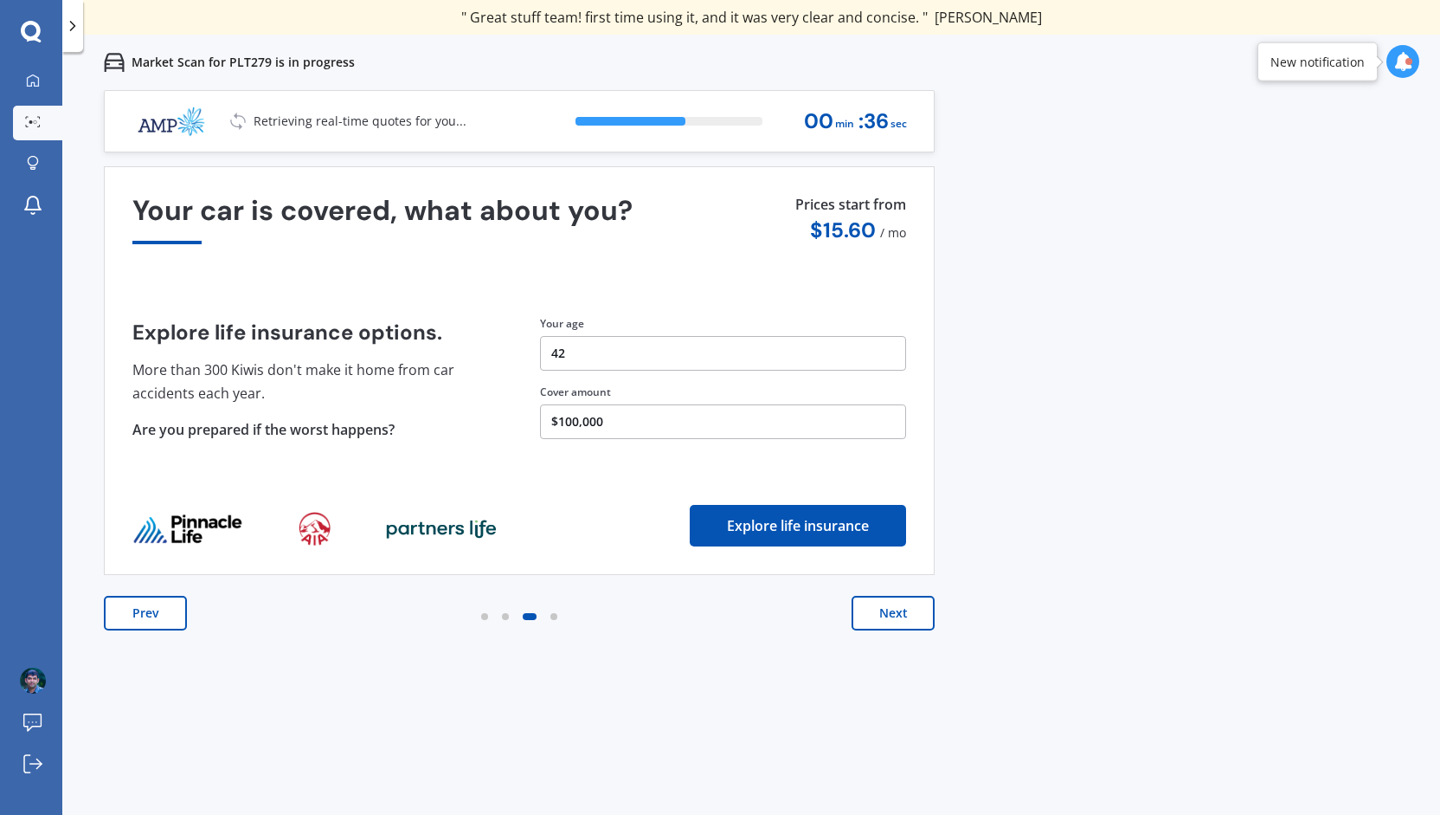
click at [893, 616] on button "Next" at bounding box center [893, 613] width 83 height 35
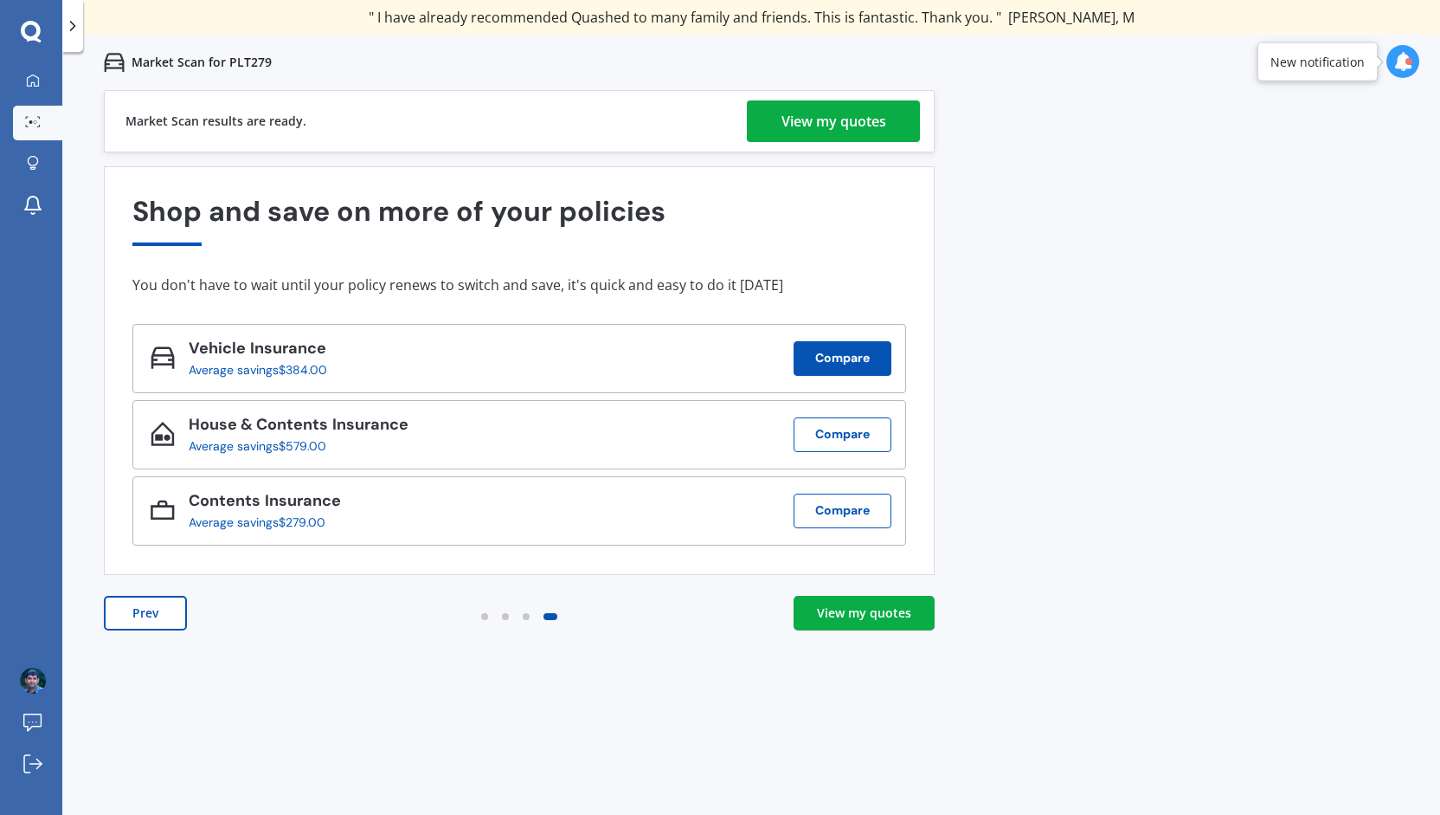
click at [836, 356] on button "Compare" at bounding box center [843, 358] width 98 height 35
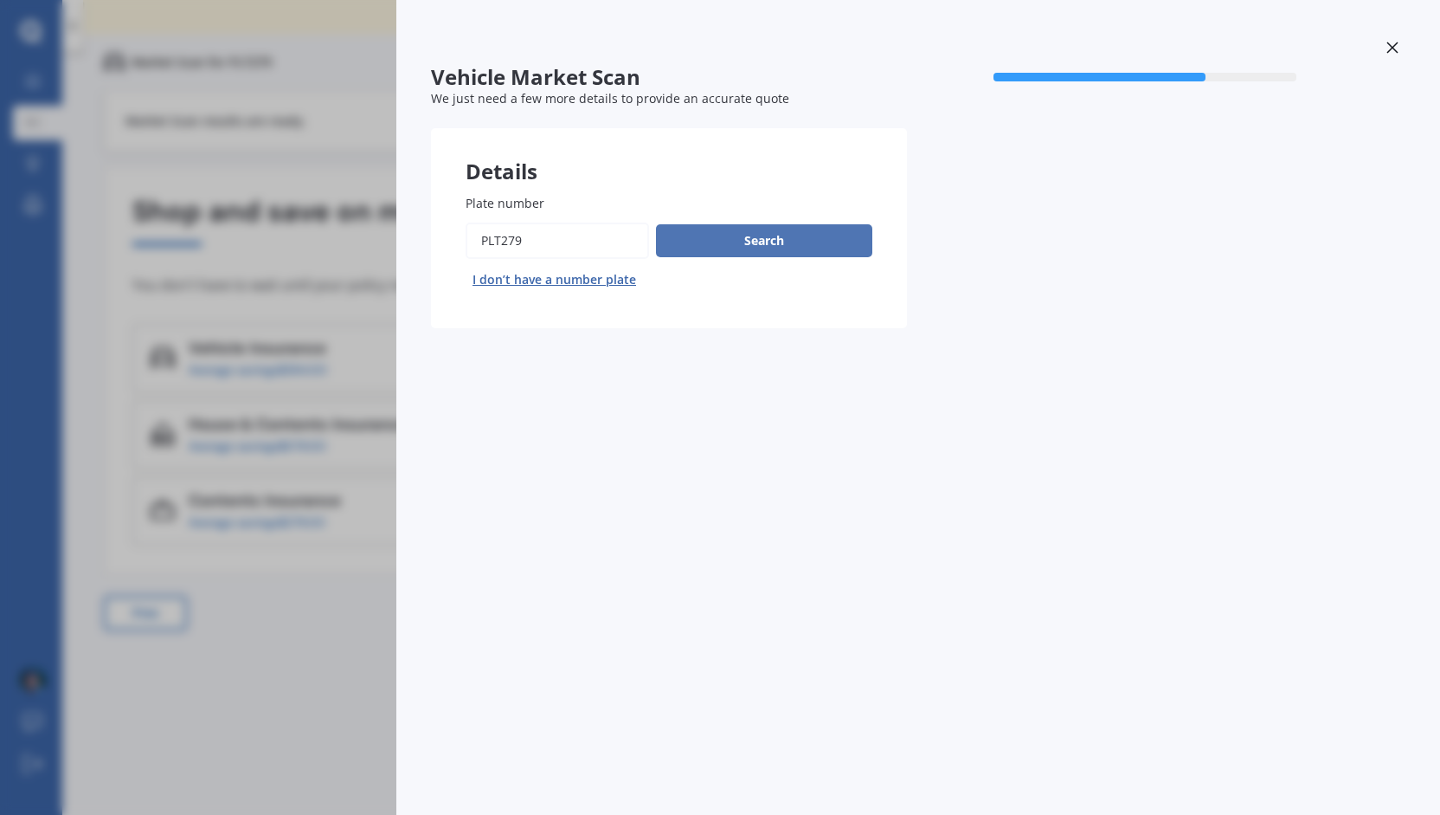
click at [791, 240] on button "Search" at bounding box center [764, 240] width 216 height 33
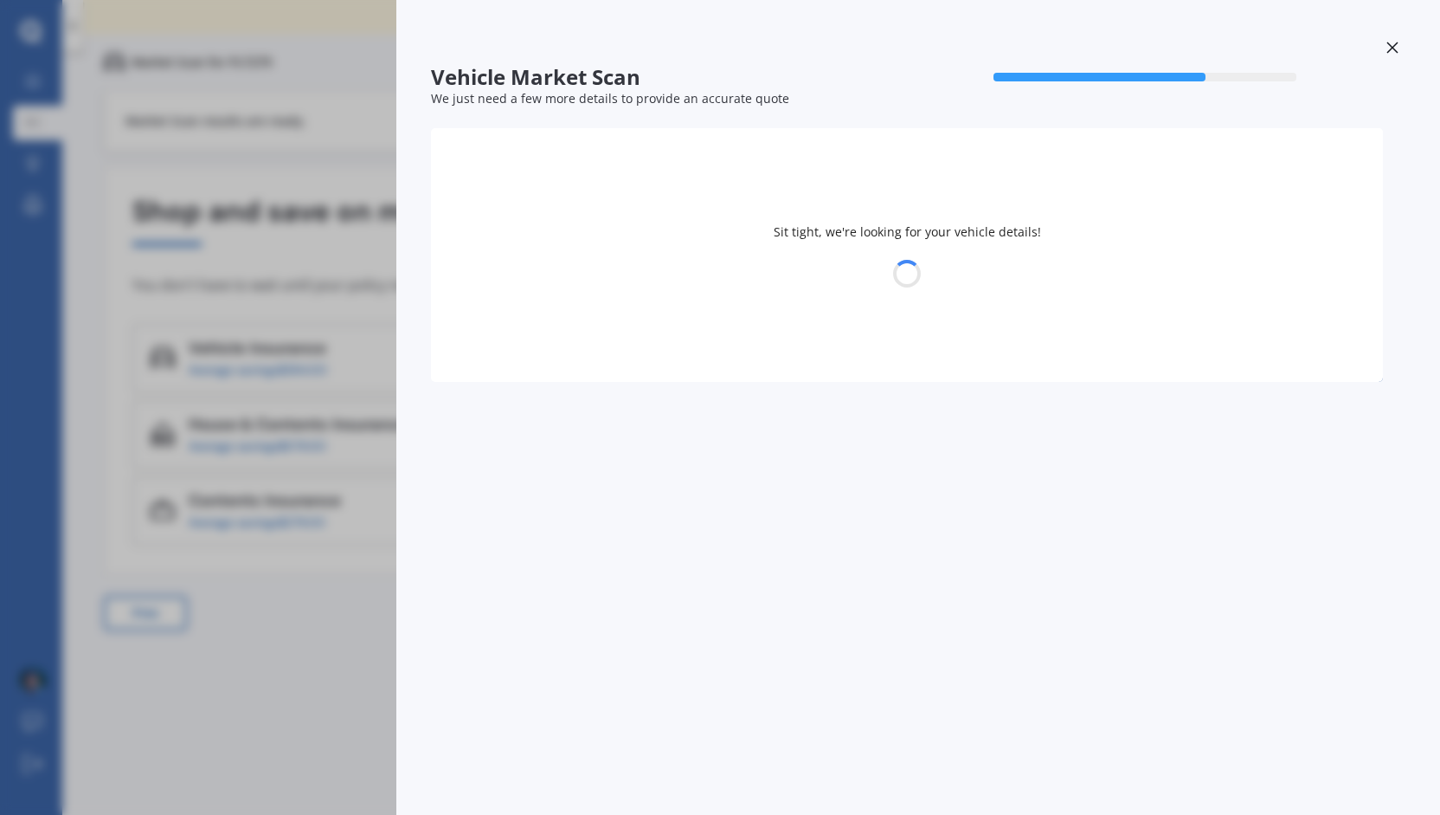
select select "MAZDA"
select select "DEMIO"
select select "14"
select select "11"
select select "1982"
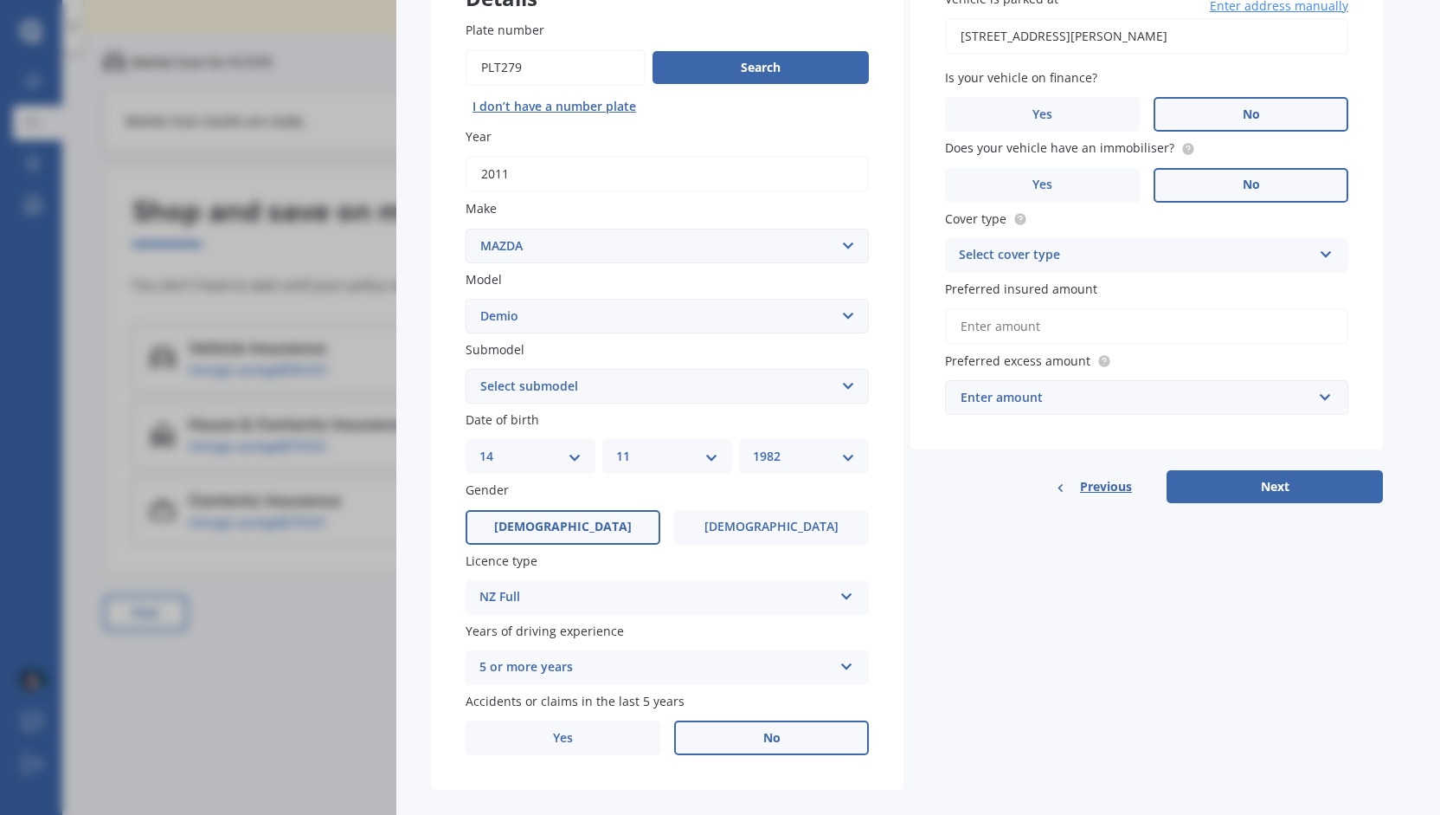
scroll to position [199, 0]
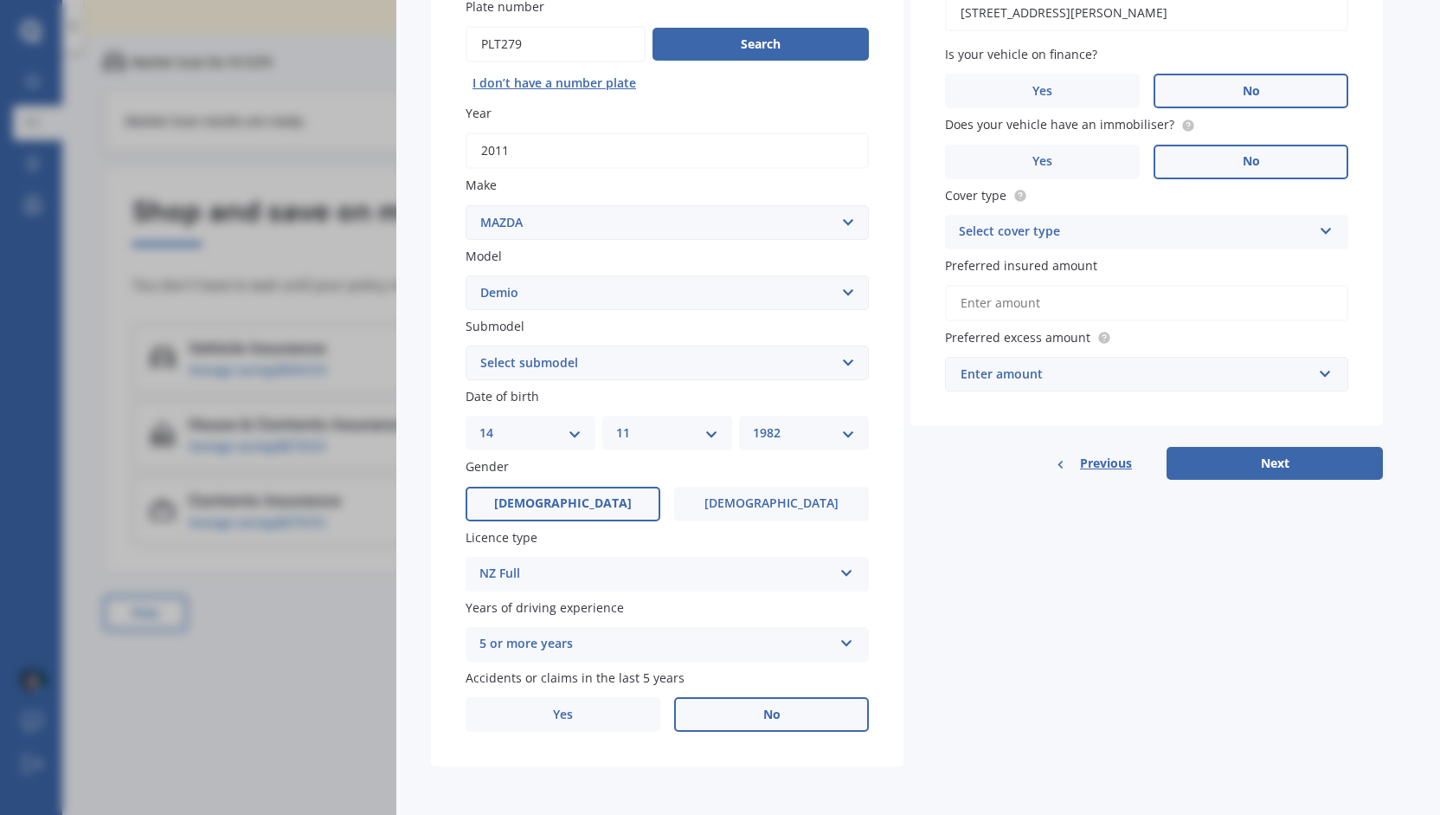
click at [1214, 462] on button "Next" at bounding box center [1275, 463] width 216 height 33
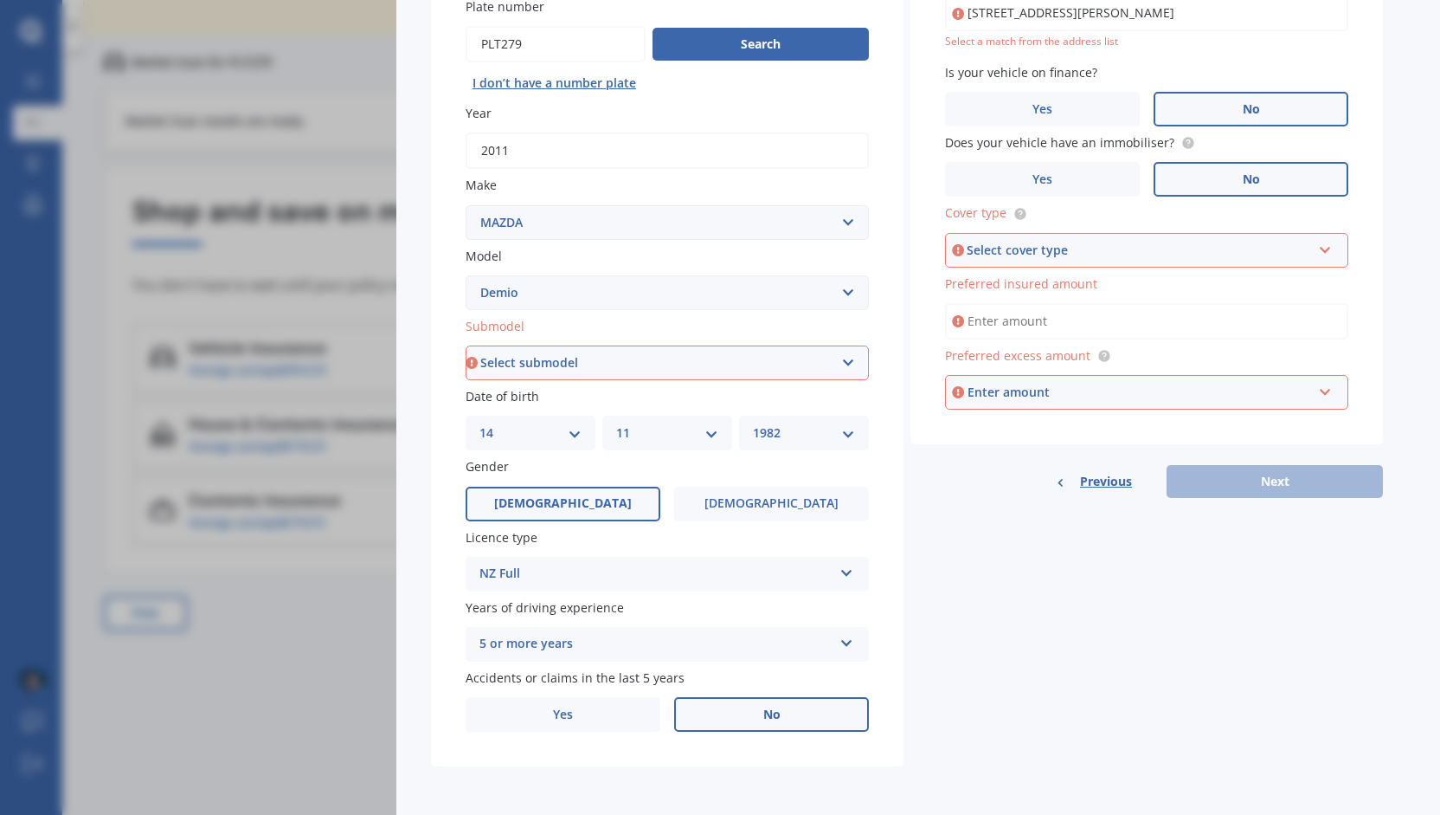
click at [995, 319] on input "Preferred insured amount" at bounding box center [1146, 321] width 403 height 36
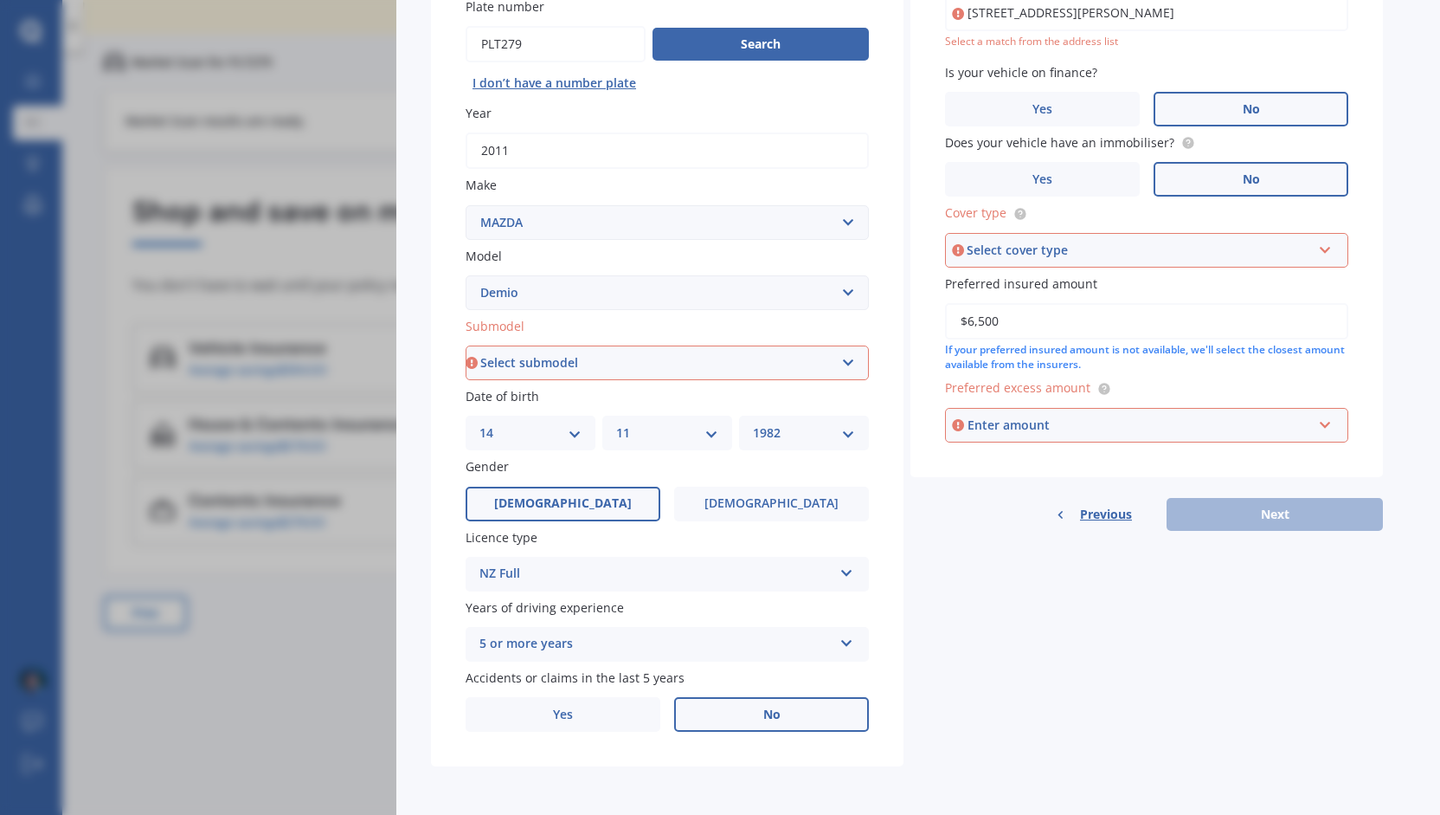
type input "$6,500"
drag, startPoint x: 1032, startPoint y: 415, endPoint x: 1028, endPoint y: 430, distance: 16.0
click at [1032, 420] on div "Enter amount" at bounding box center [1140, 424] width 345 height 19
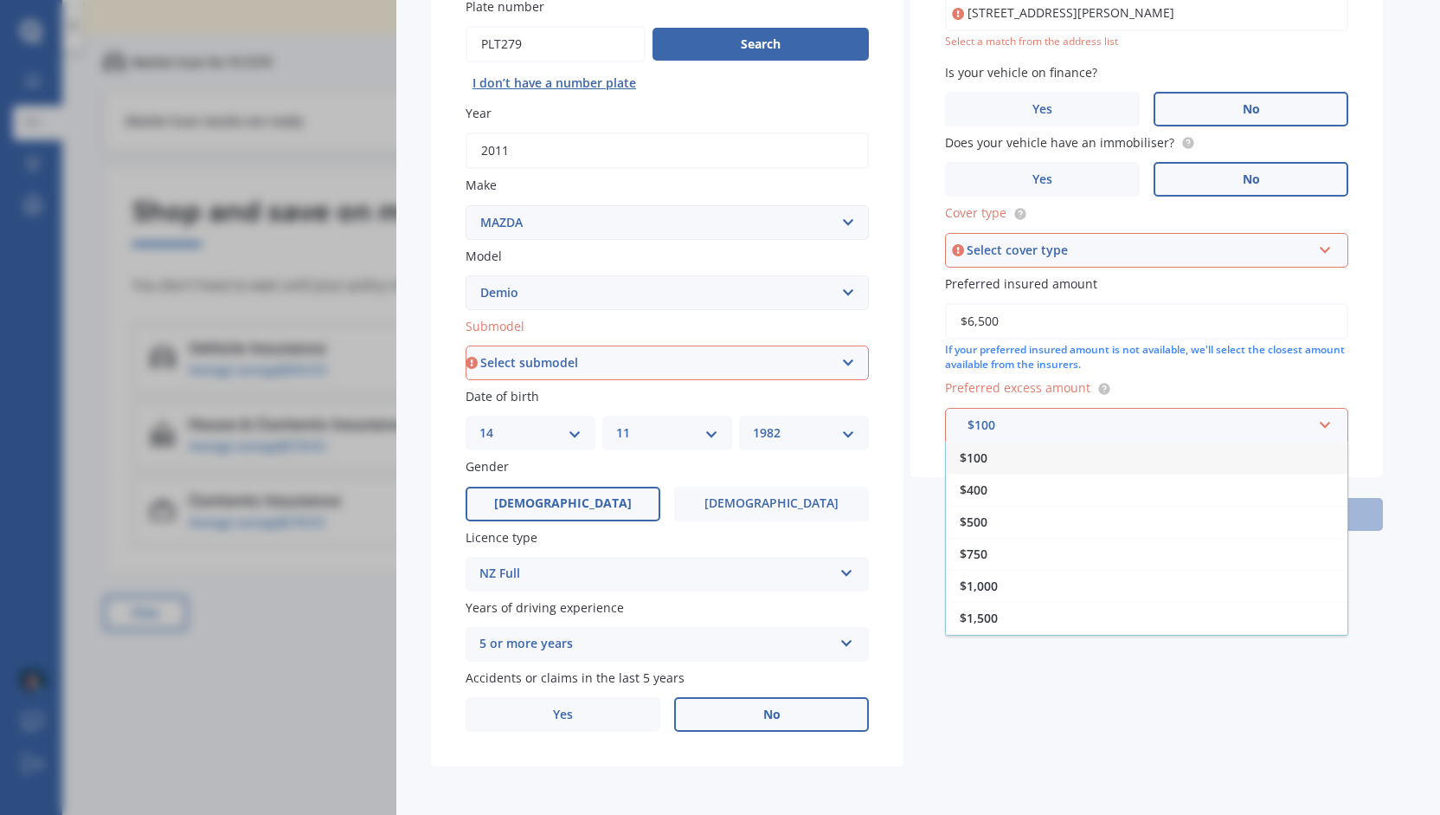
click at [987, 525] on span "$500" at bounding box center [974, 521] width 28 height 16
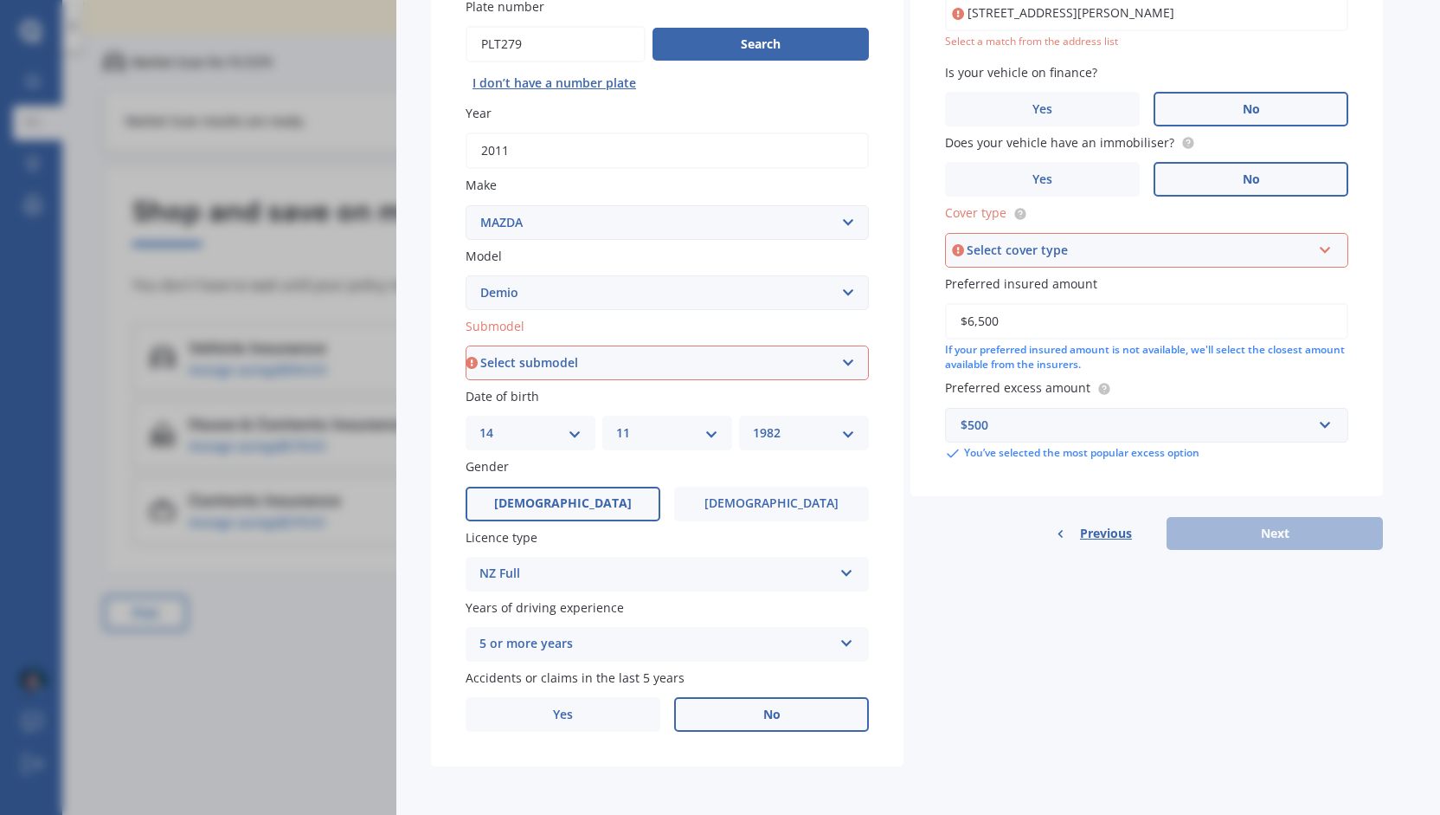
drag, startPoint x: 537, startPoint y: 368, endPoint x: 532, endPoint y: 376, distance: 8.9
click at [537, 368] on select "Select submodel (All) Diesel Petrol XD Touring Turbo Diesel" at bounding box center [667, 362] width 403 height 35
select select "PETROL"
click at [466, 345] on select "Select submodel (All) Diesel Petrol XD Touring Turbo Diesel" at bounding box center [667, 362] width 403 height 35
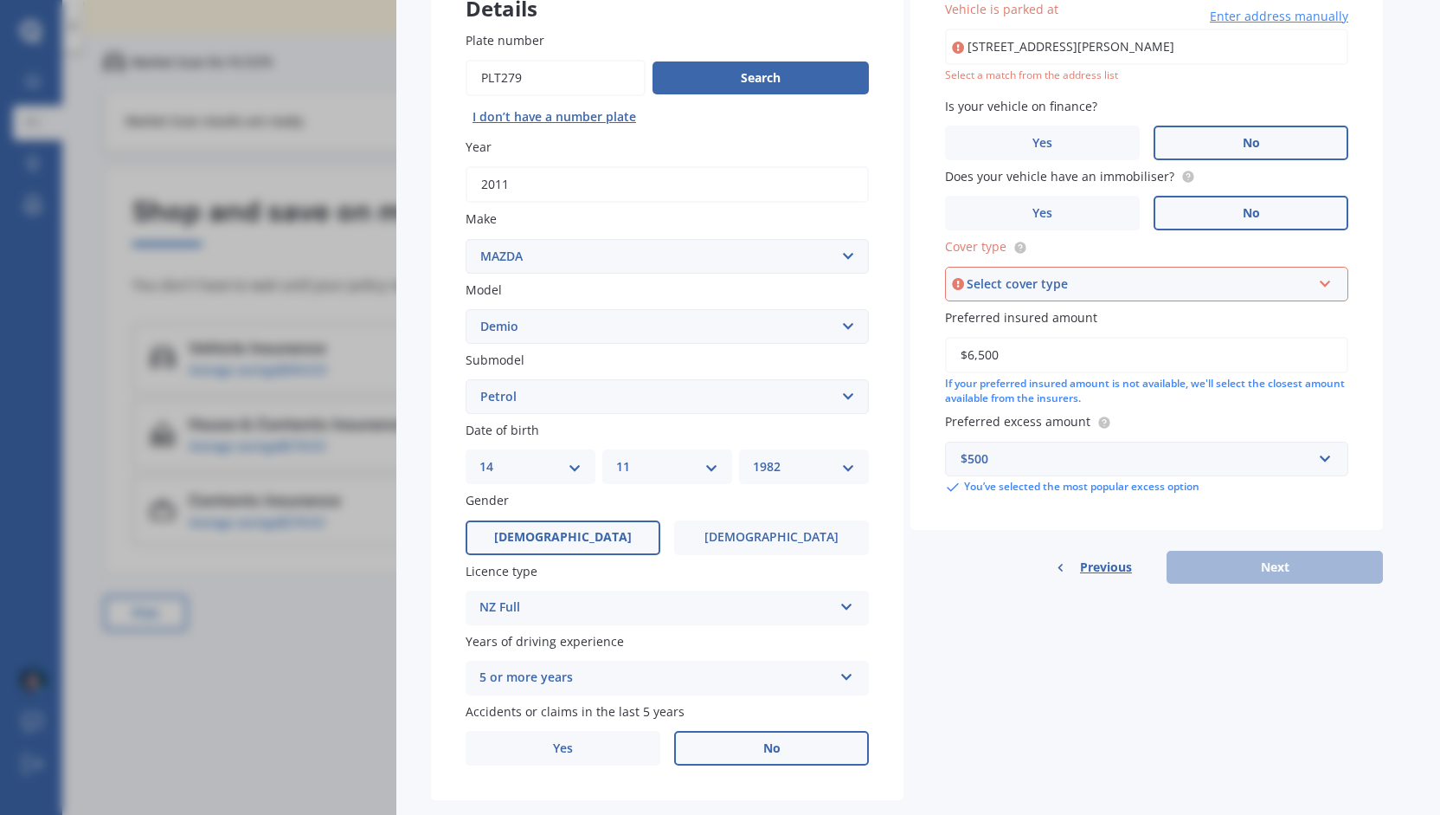
scroll to position [162, 0]
drag, startPoint x: 1231, startPoint y: 51, endPoint x: 726, endPoint y: 50, distance: 504.6
click at [726, 50] on div "Details Plate number Search I don’t have a number plate Year [DATE] Make Select…" at bounding box center [907, 383] width 952 height 835
type input "[STREET_ADDRESS][PERSON_NAME]"
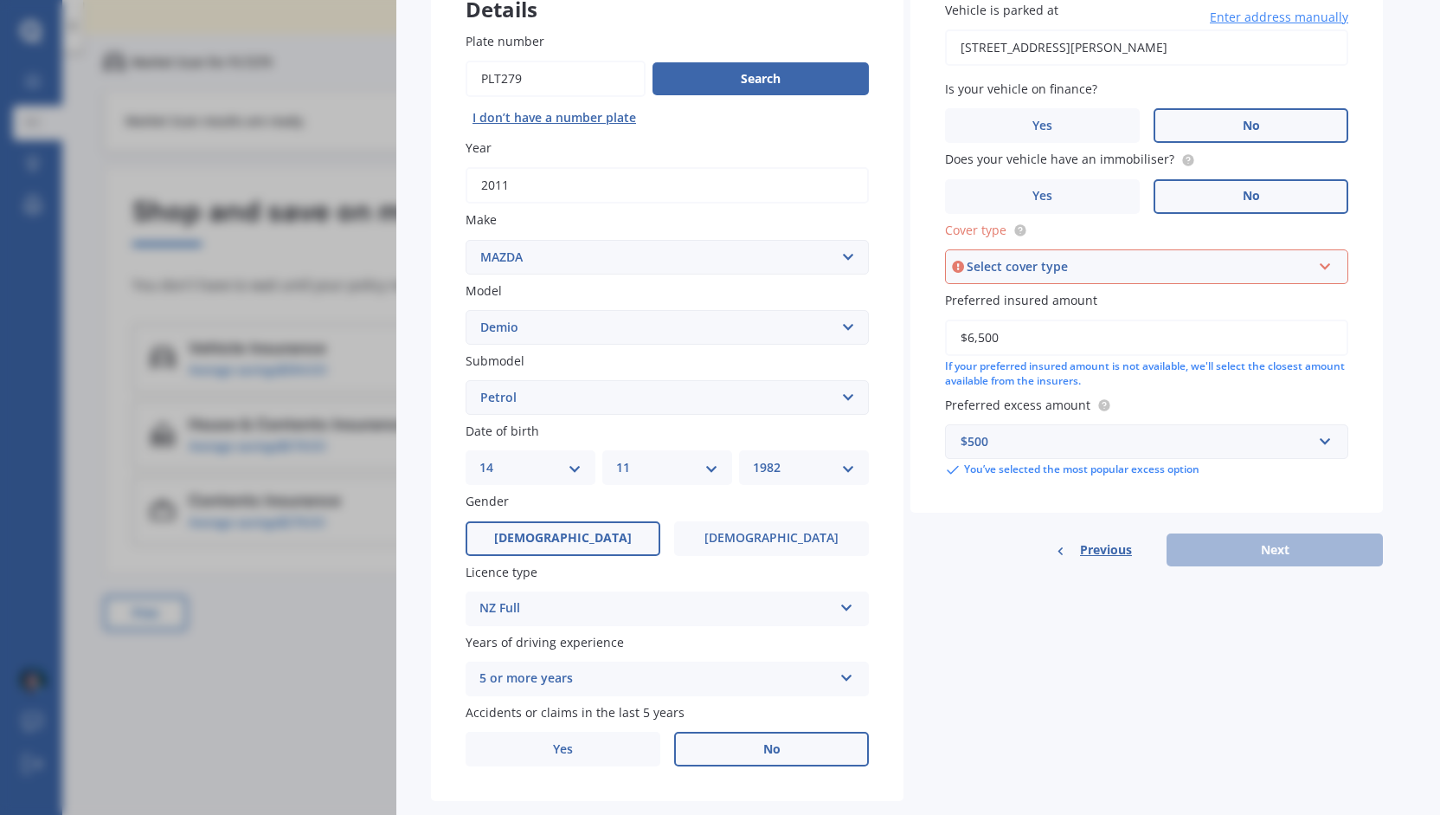
click at [1028, 261] on div "Select cover type" at bounding box center [1139, 266] width 345 height 19
click at [1033, 298] on span "Comprehensive" at bounding box center [1007, 299] width 92 height 16
click at [1286, 545] on button "Next" at bounding box center [1275, 549] width 216 height 33
select select "14"
select select "11"
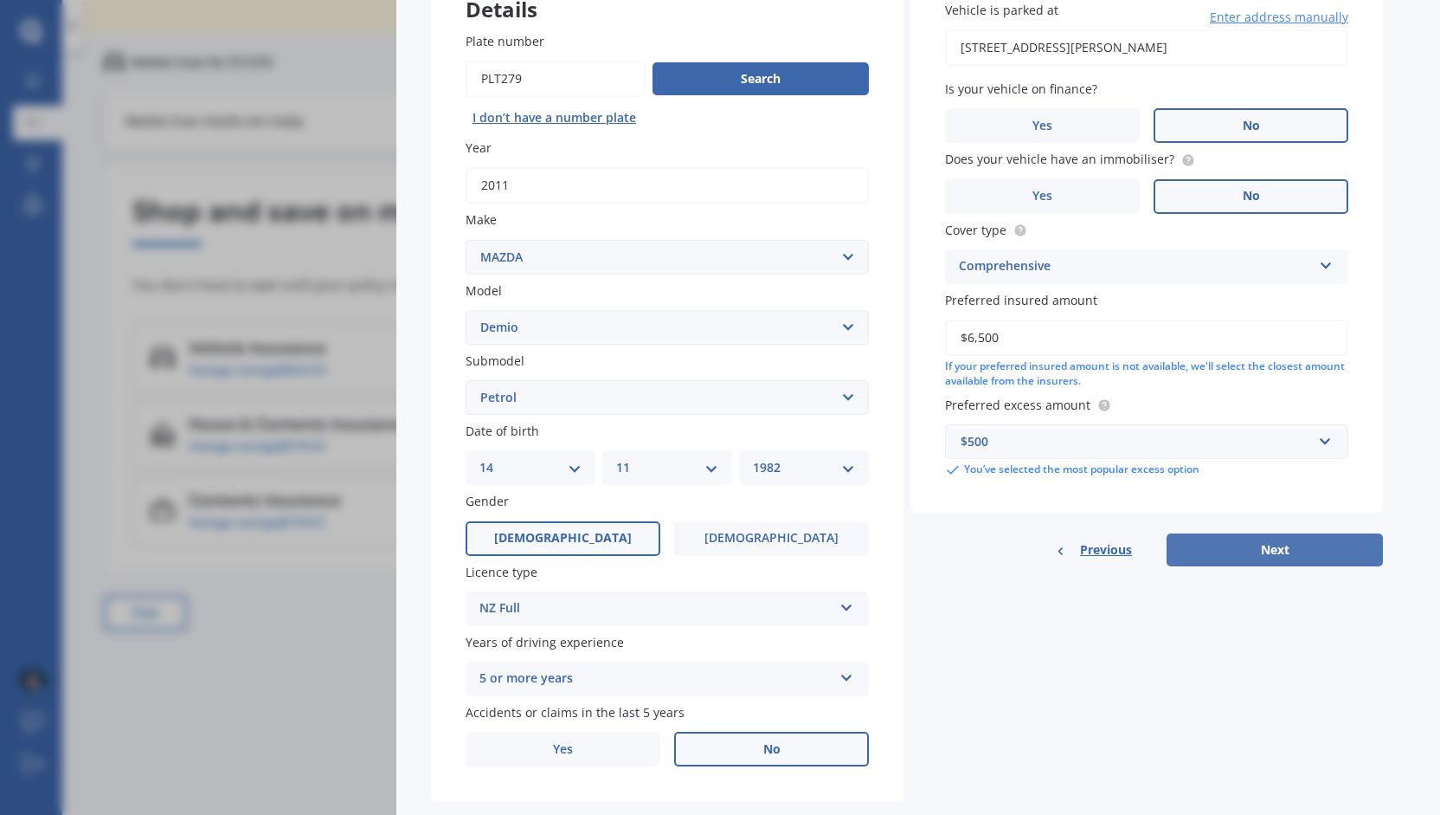
select select "1982"
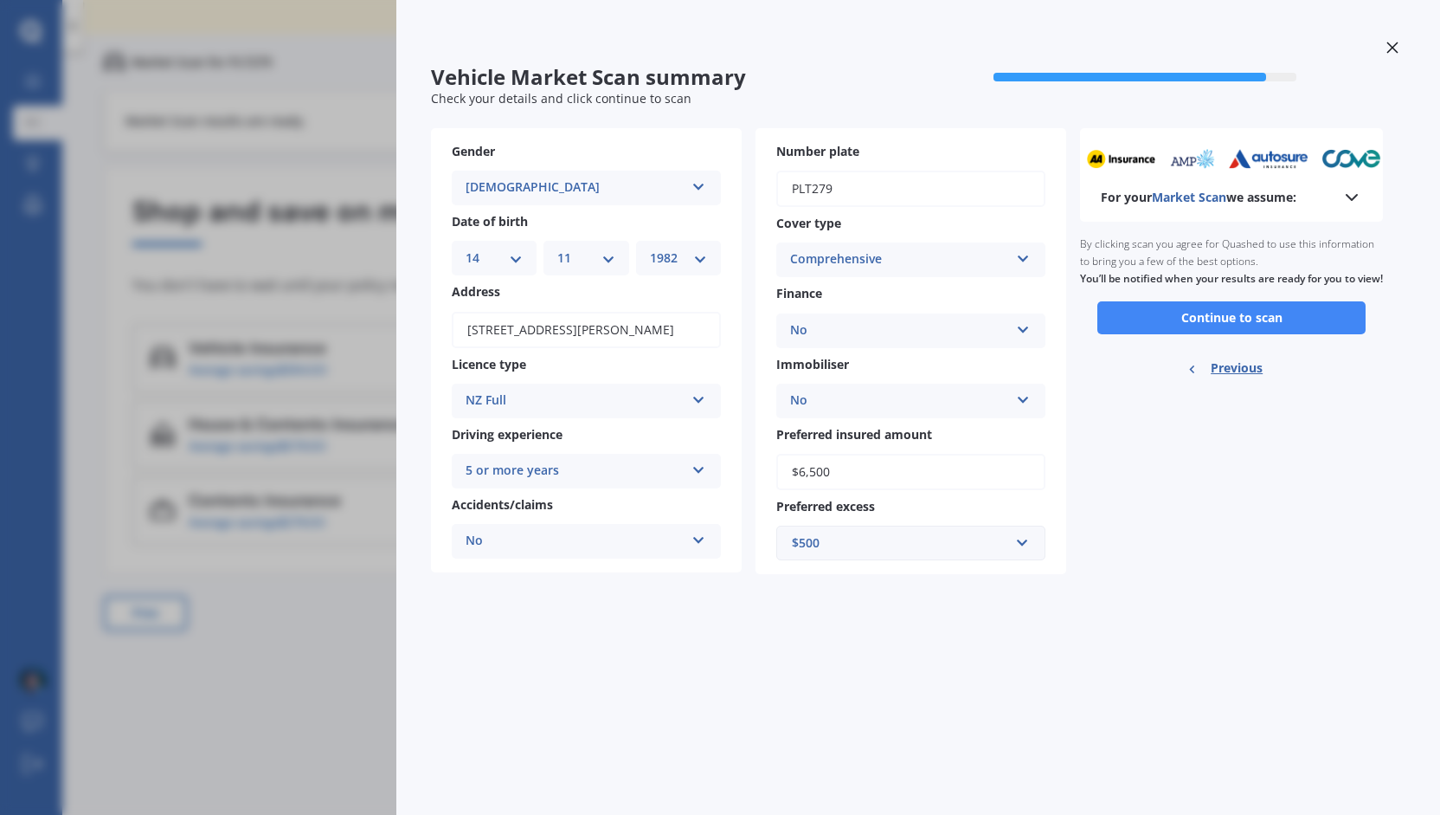
scroll to position [0, 0]
click at [1229, 325] on button "Continue to scan" at bounding box center [1232, 317] width 268 height 33
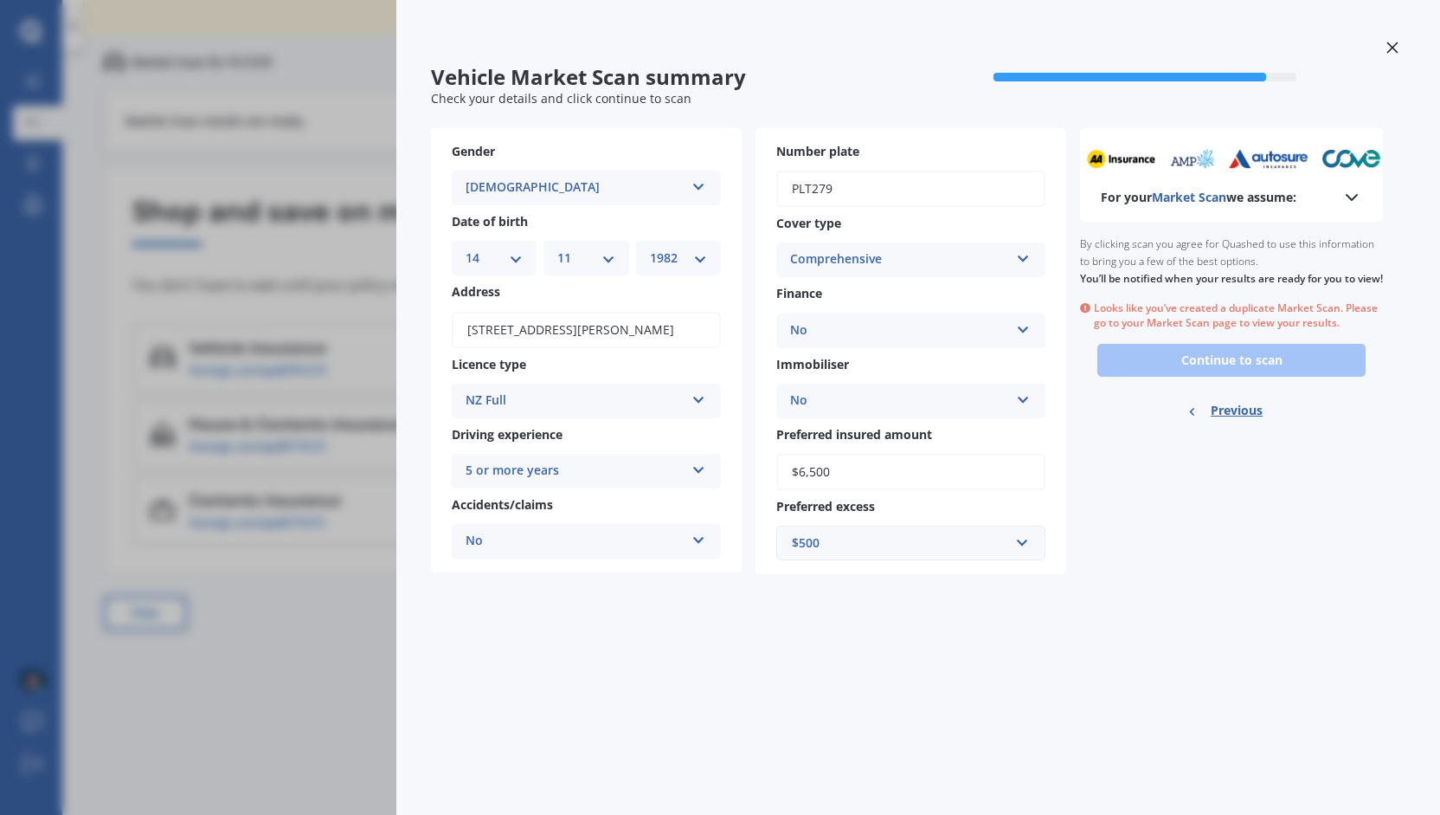
click at [1392, 44] on icon at bounding box center [1393, 48] width 12 height 12
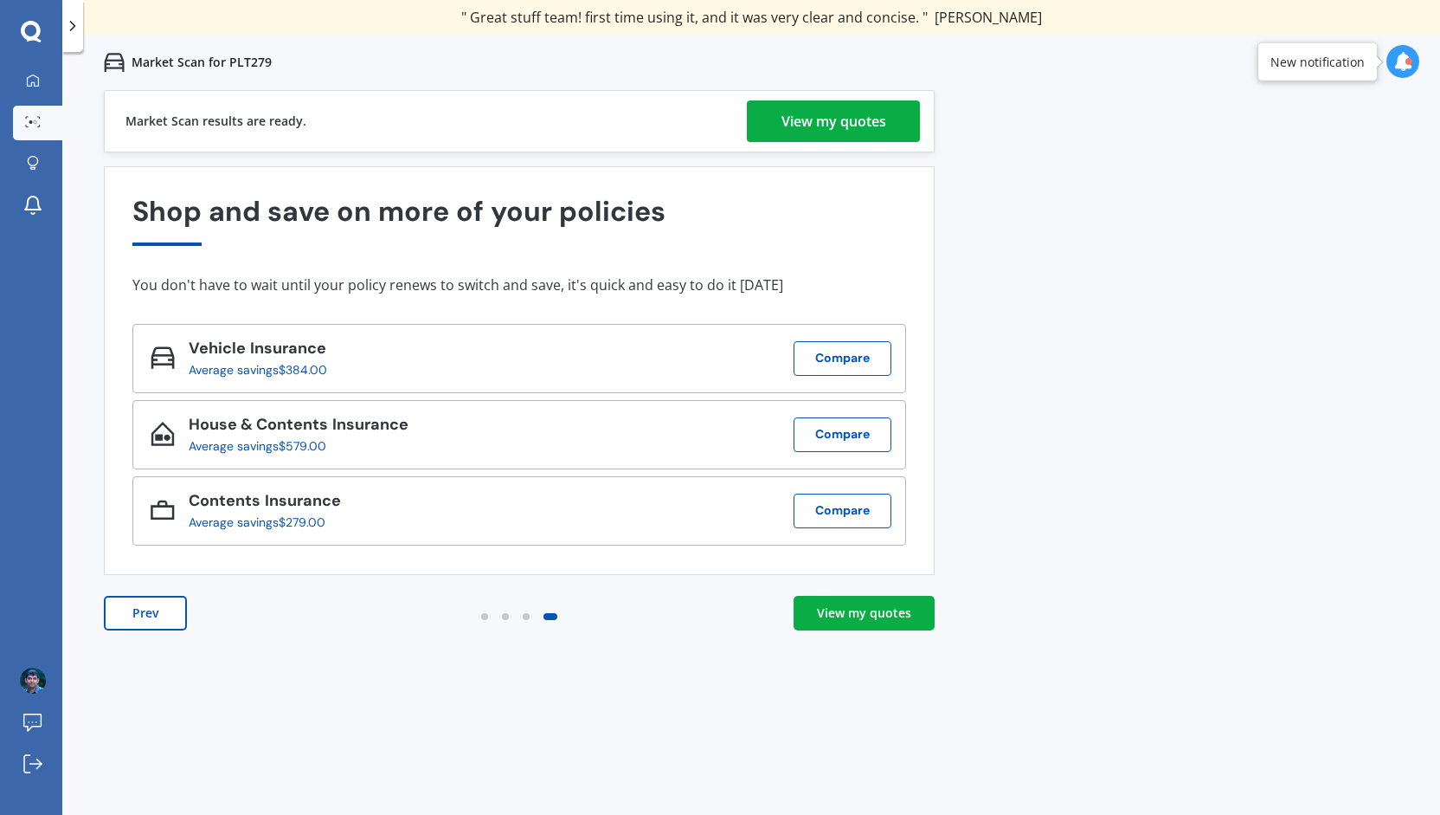
click at [766, 120] on link "View my quotes" at bounding box center [833, 121] width 173 height 42
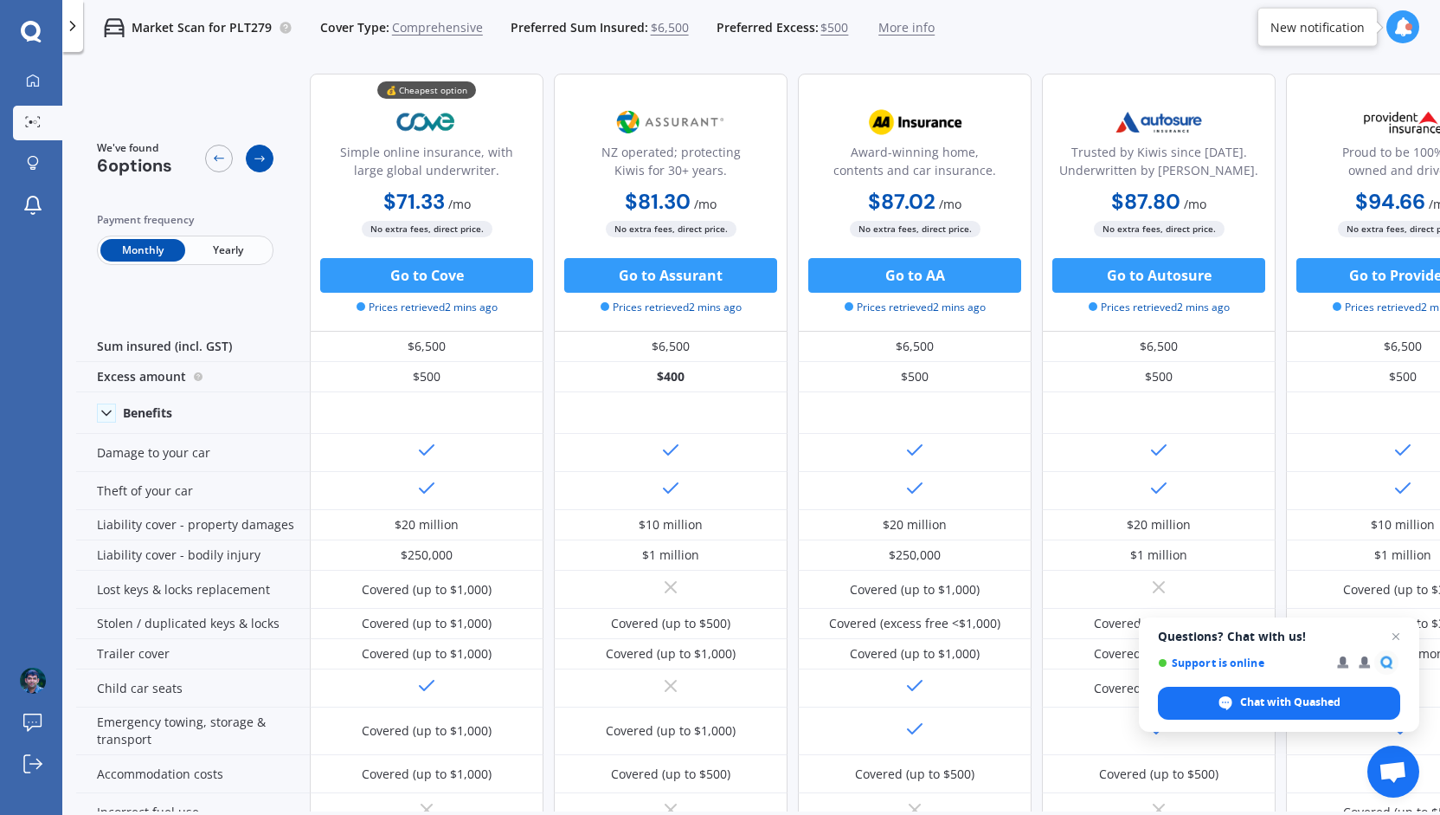
click at [258, 158] on icon at bounding box center [259, 159] width 10 height 6
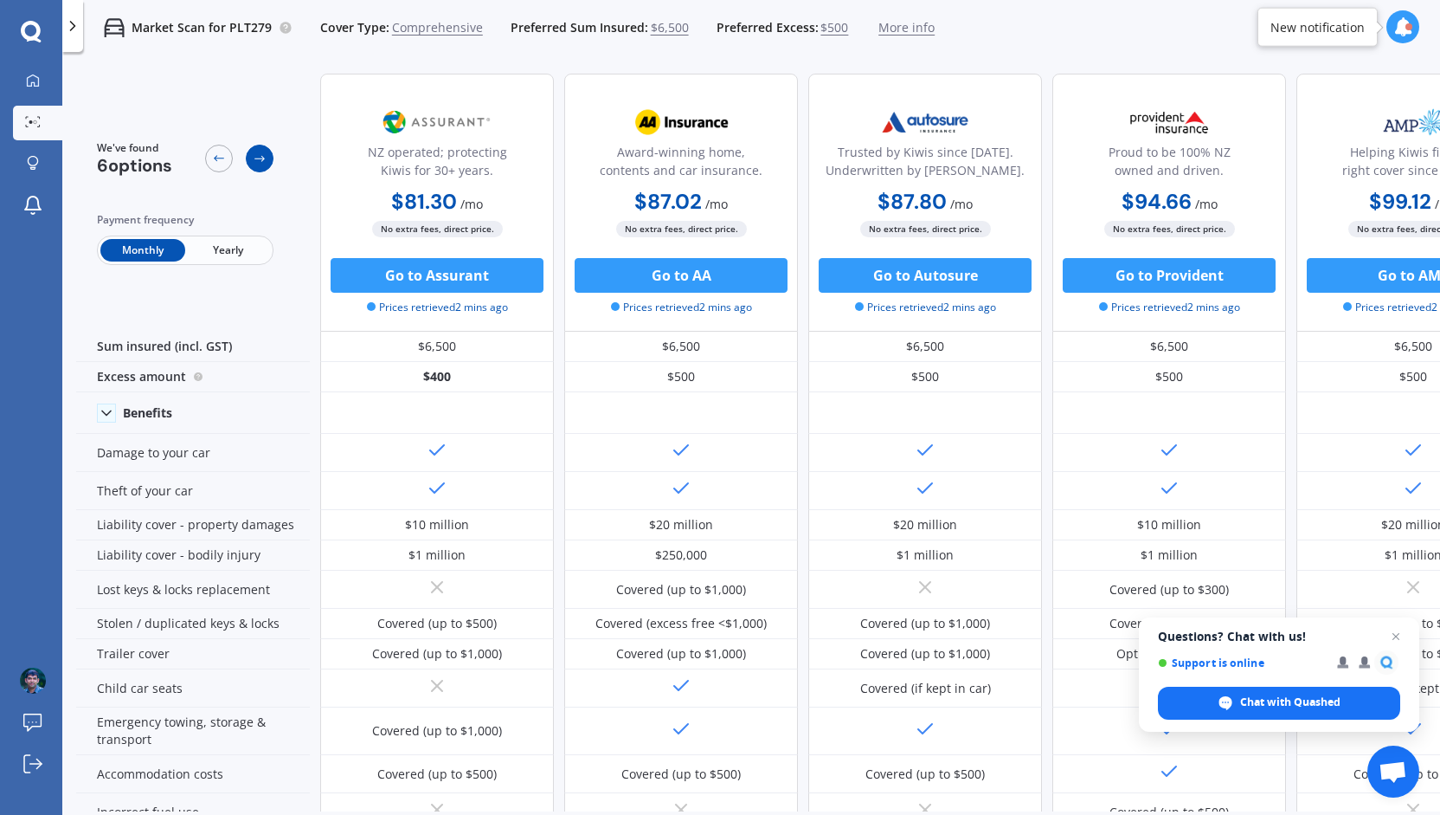
click at [258, 158] on icon at bounding box center [259, 159] width 10 height 6
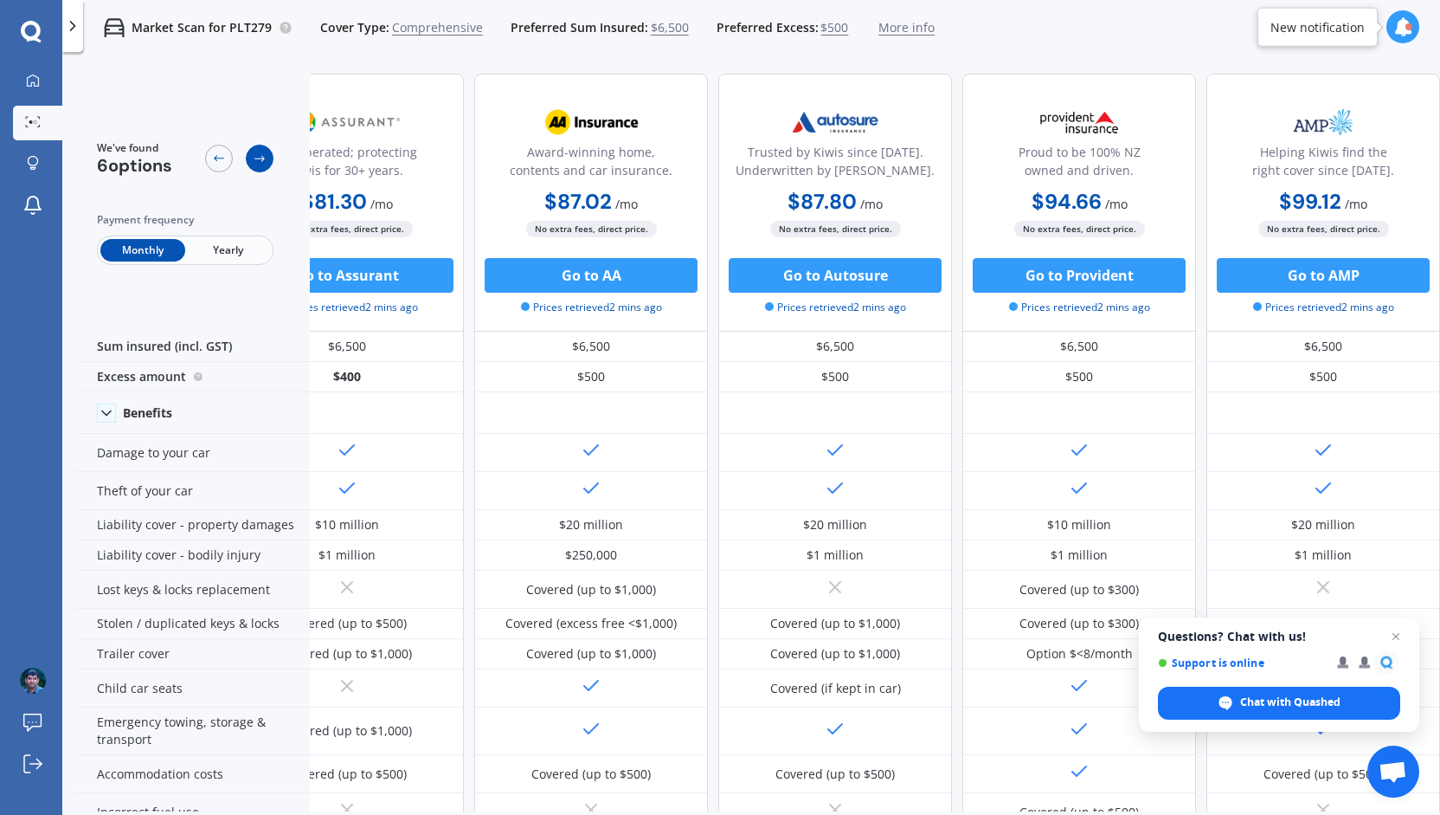
click at [258, 158] on icon at bounding box center [259, 159] width 10 height 6
click at [206, 158] on div at bounding box center [219, 159] width 28 height 28
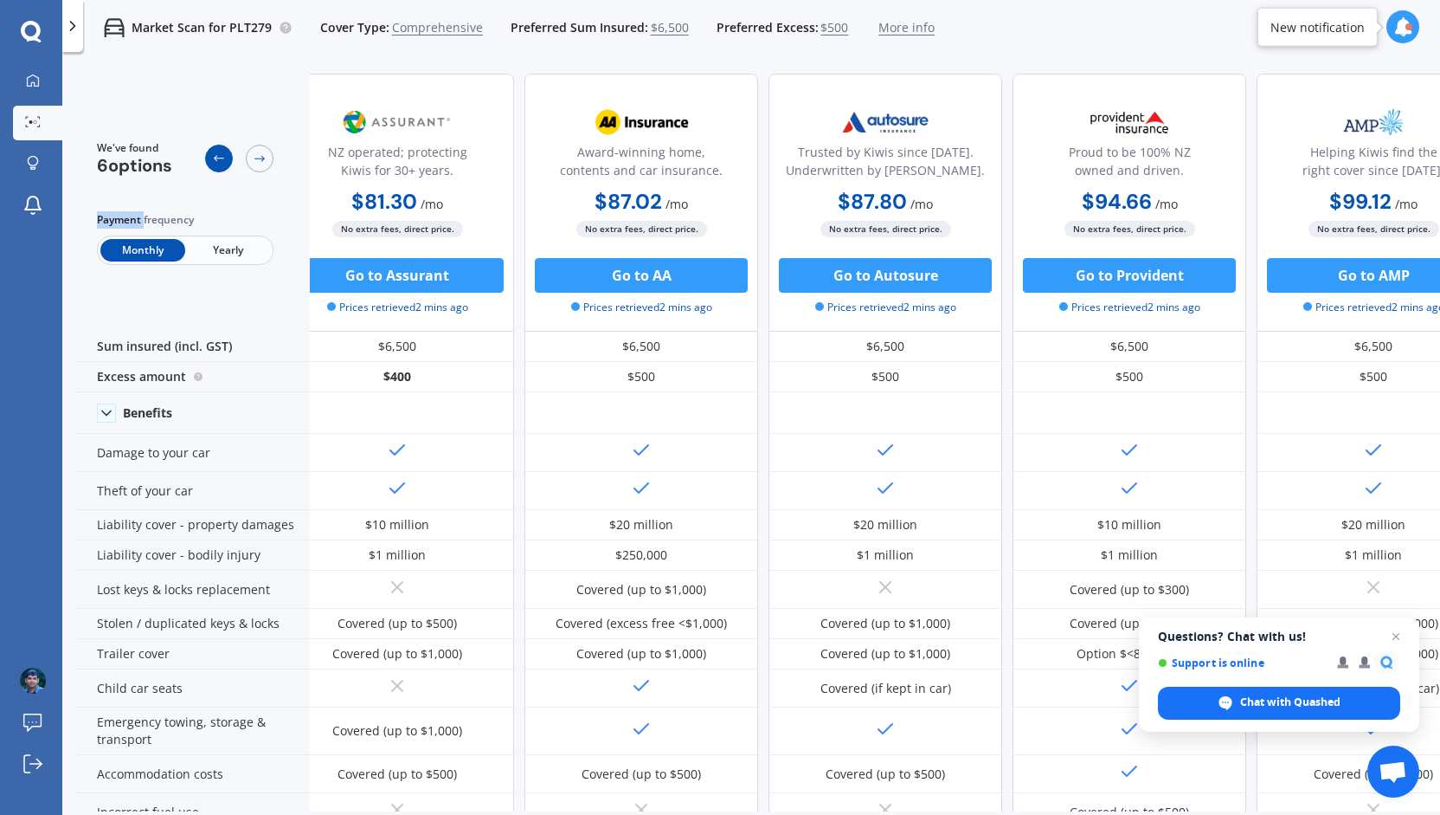
click at [206, 158] on div at bounding box center [219, 159] width 28 height 28
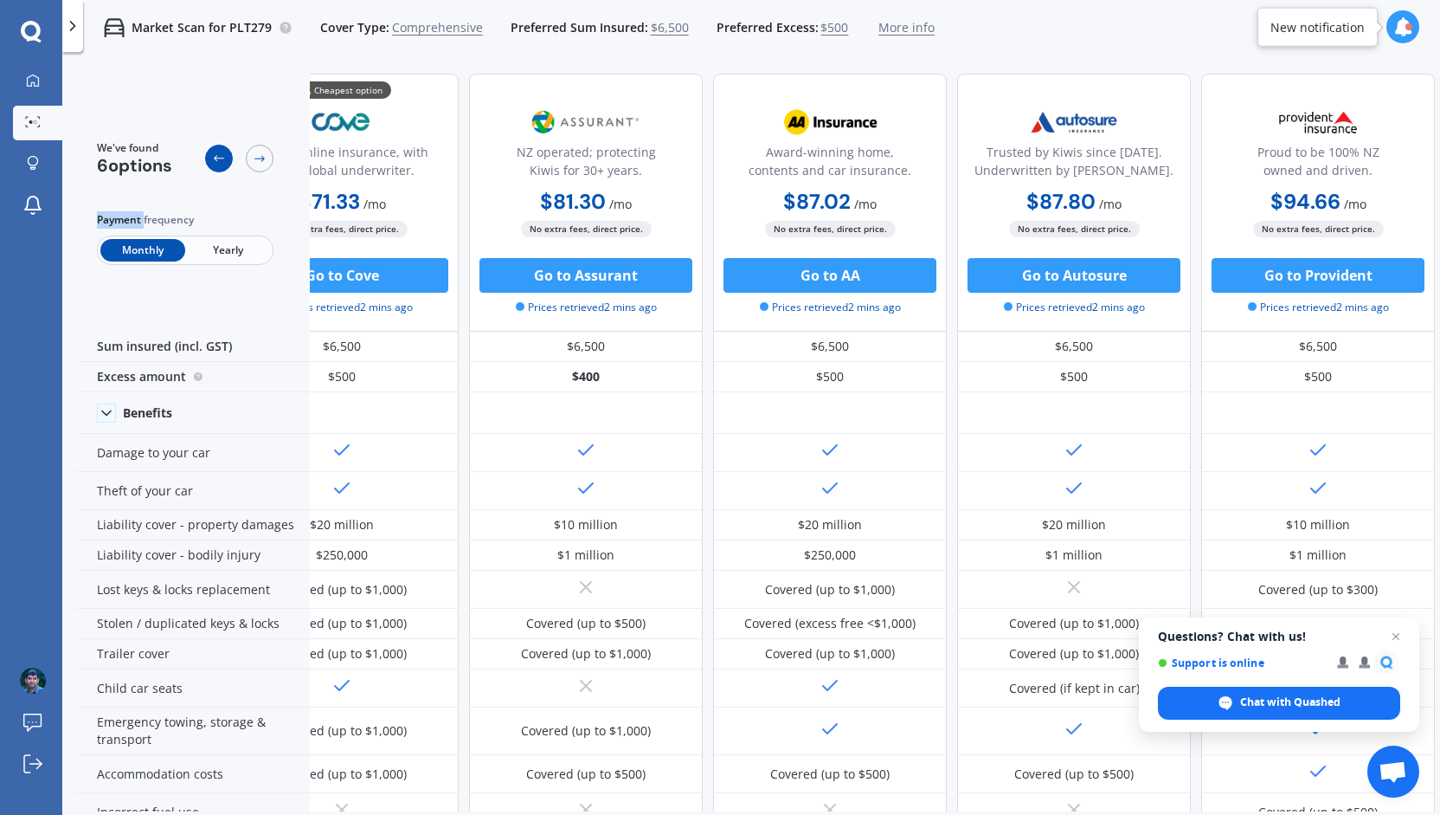
scroll to position [0, 0]
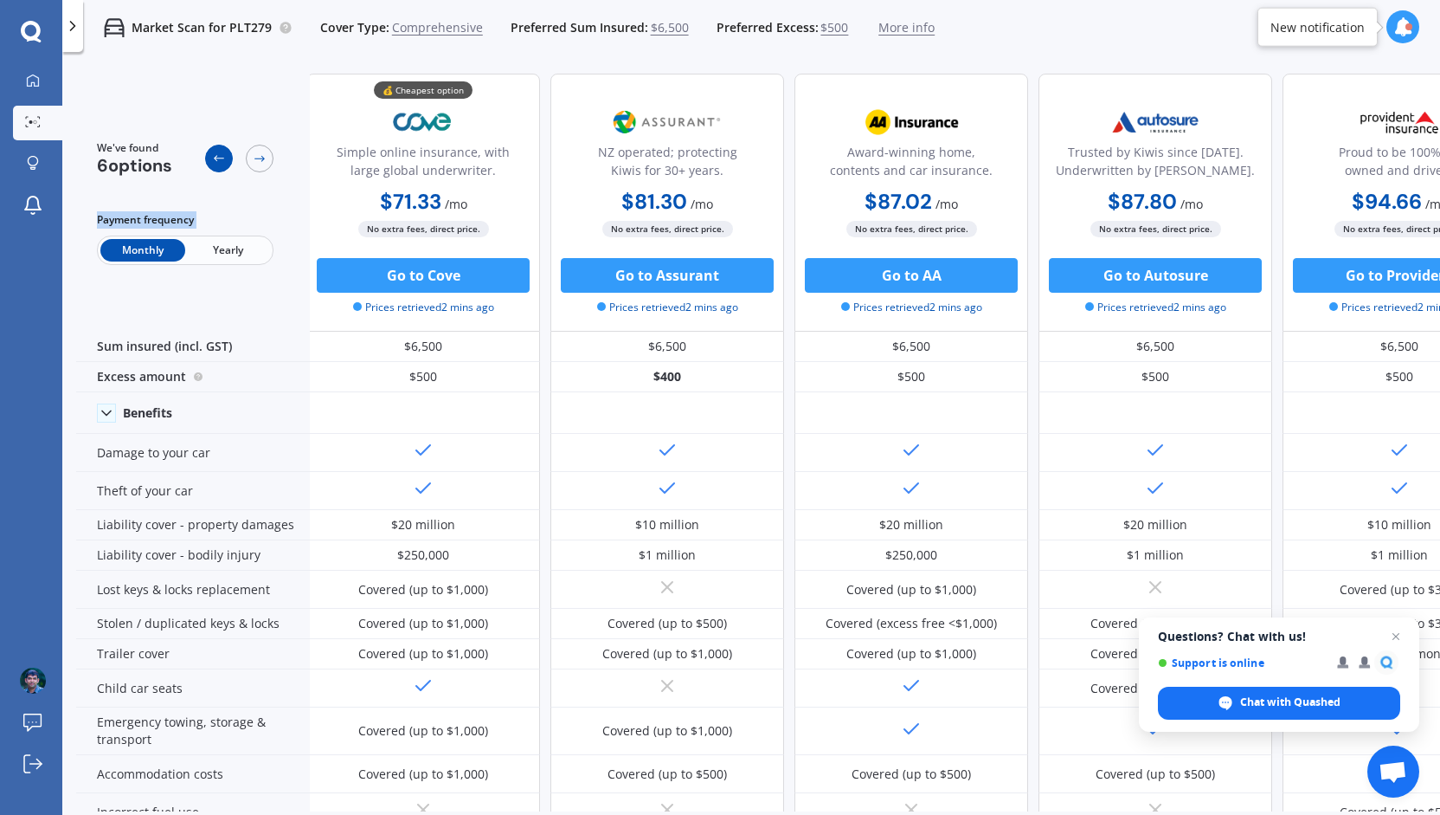
click at [206, 158] on div at bounding box center [219, 159] width 28 height 28
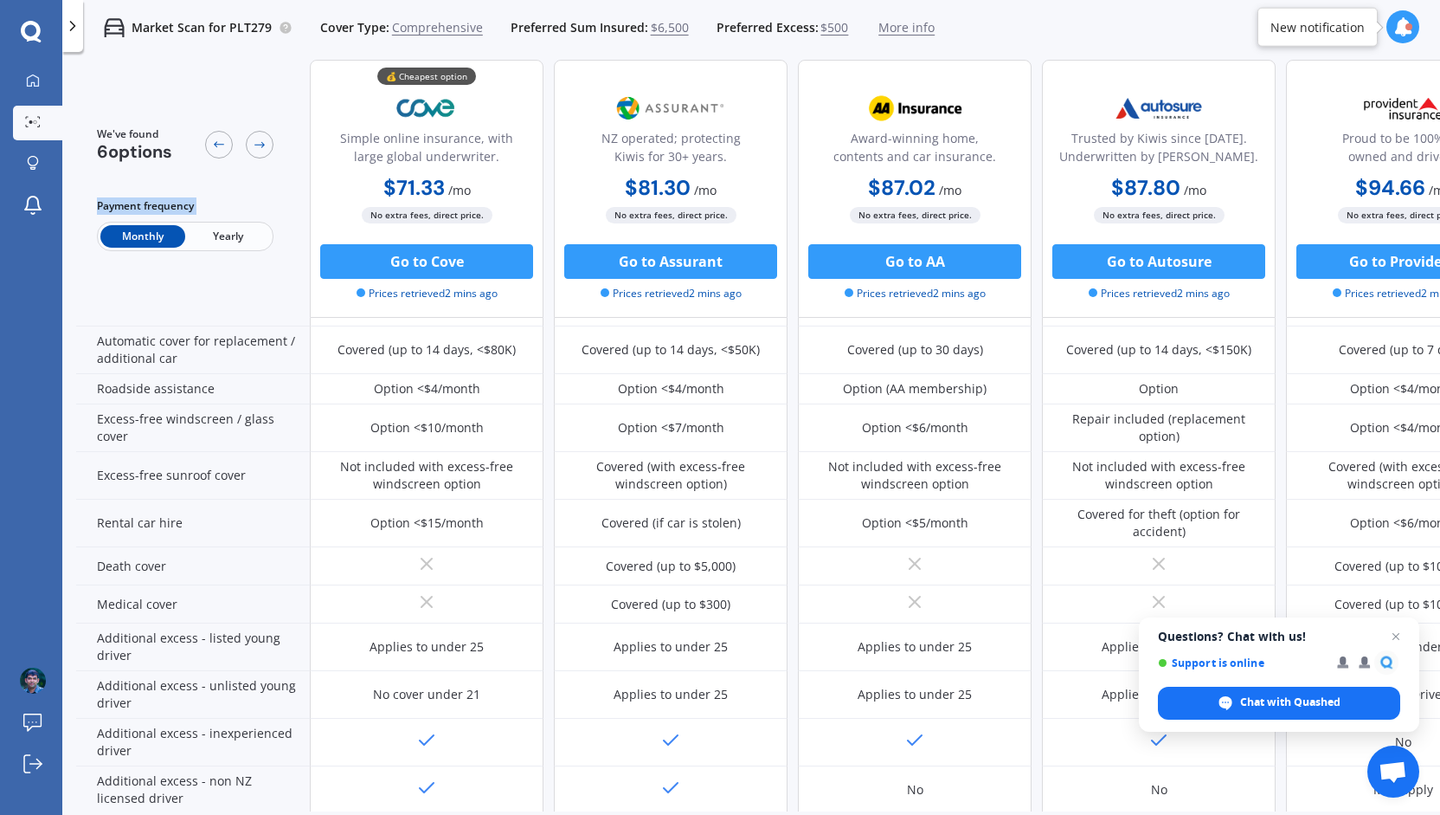
scroll to position [665, 0]
